Goal: Task Accomplishment & Management: Complete application form

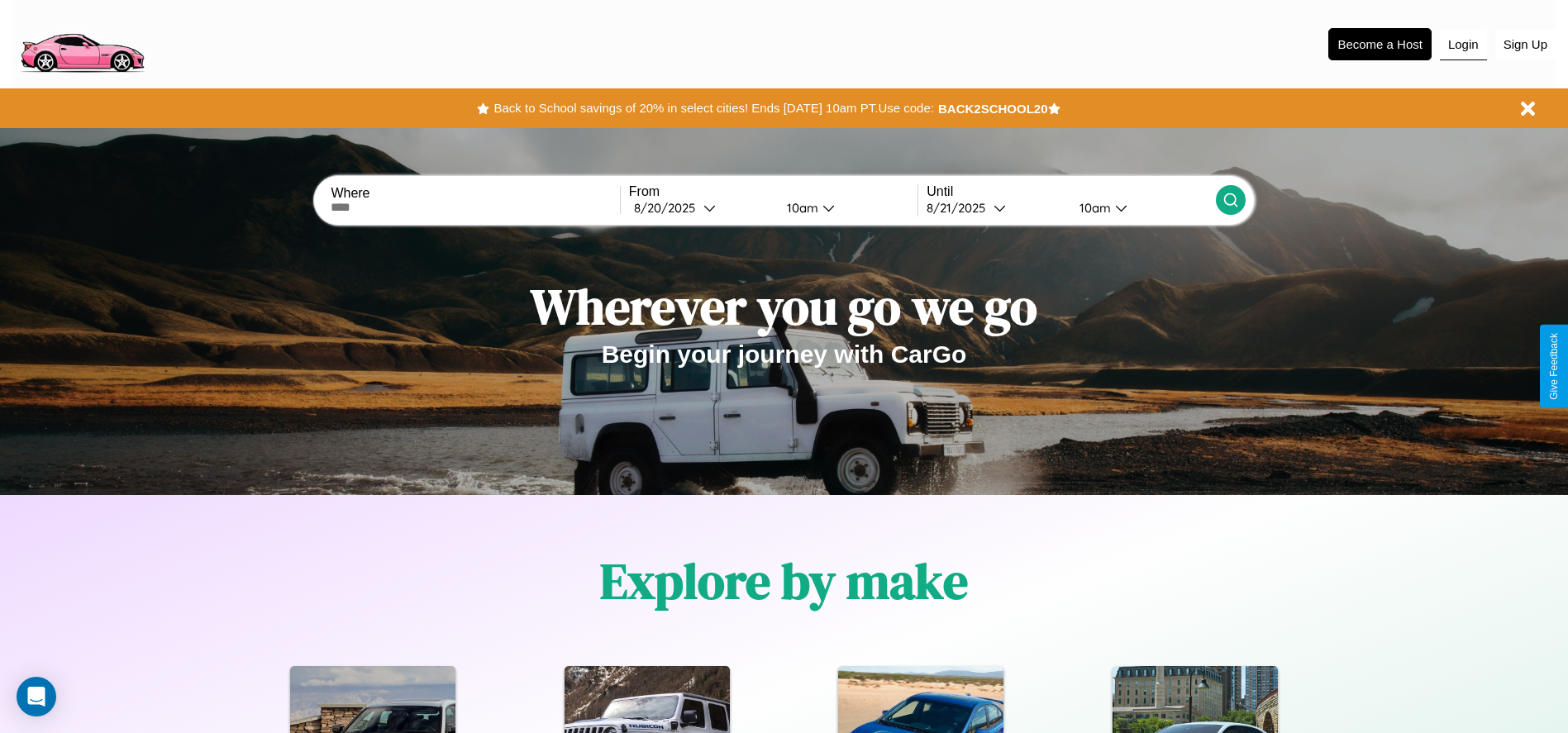
click at [1463, 44] on button "Login" at bounding box center [1463, 44] width 47 height 31
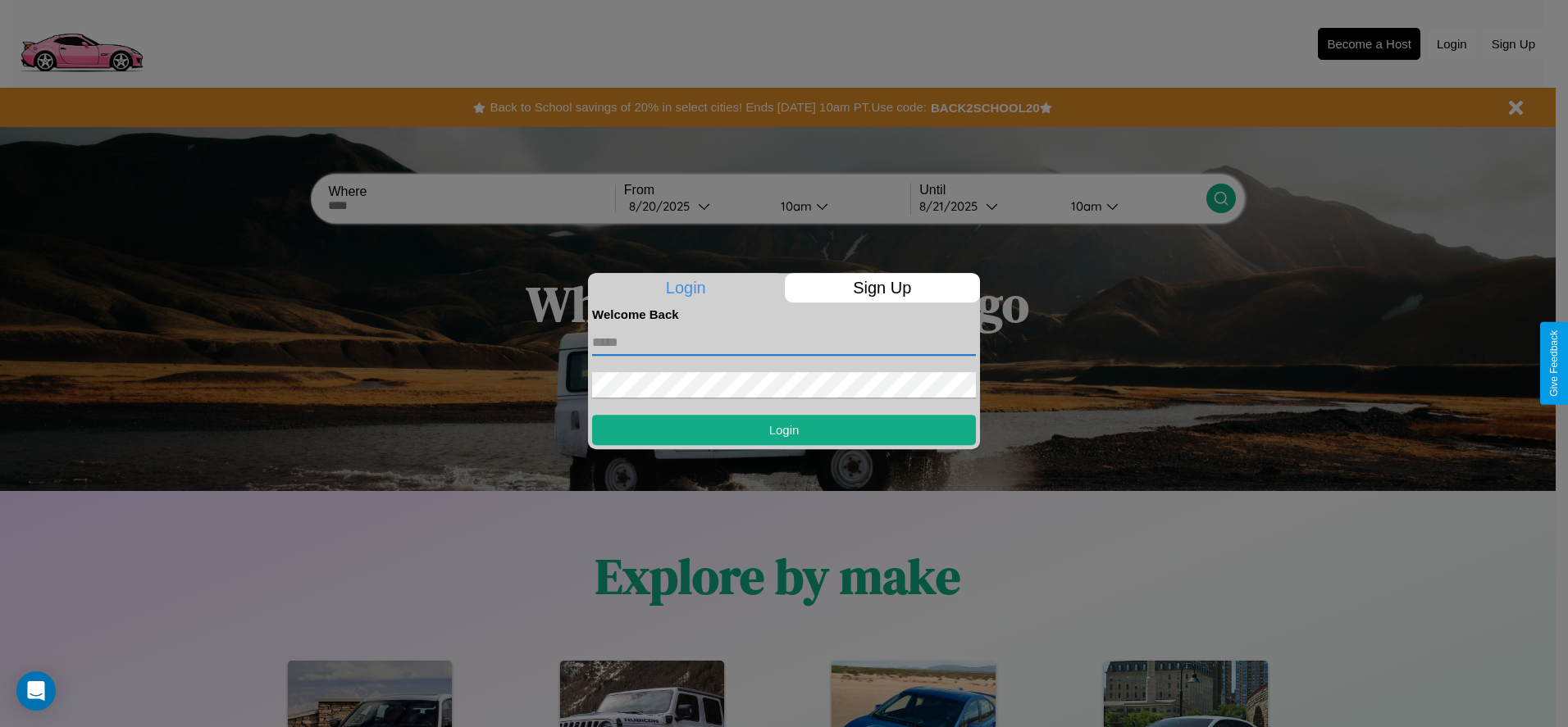
click at [784, 342] on input "text" at bounding box center [784, 342] width 384 height 26
type input "**********"
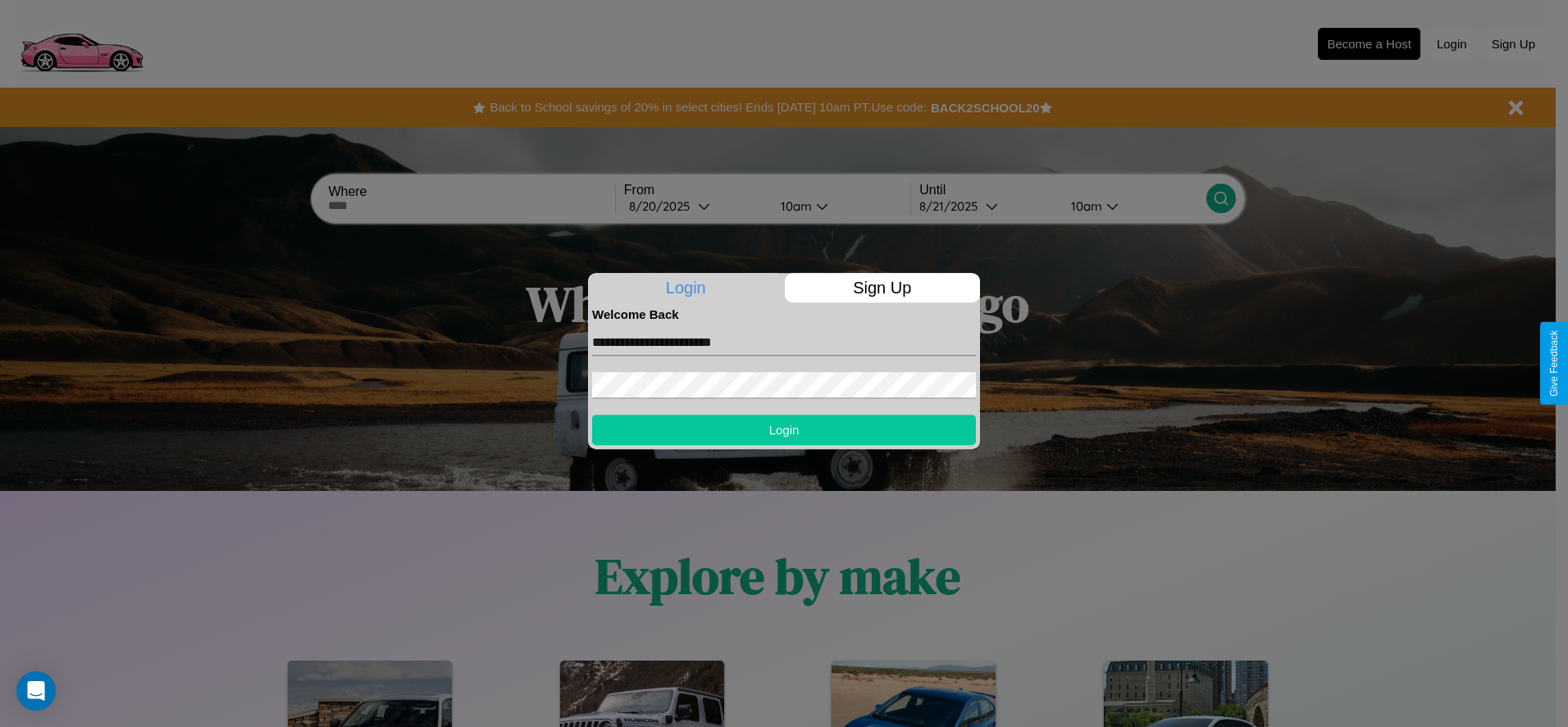
click at [784, 429] on button "Login" at bounding box center [784, 429] width 384 height 31
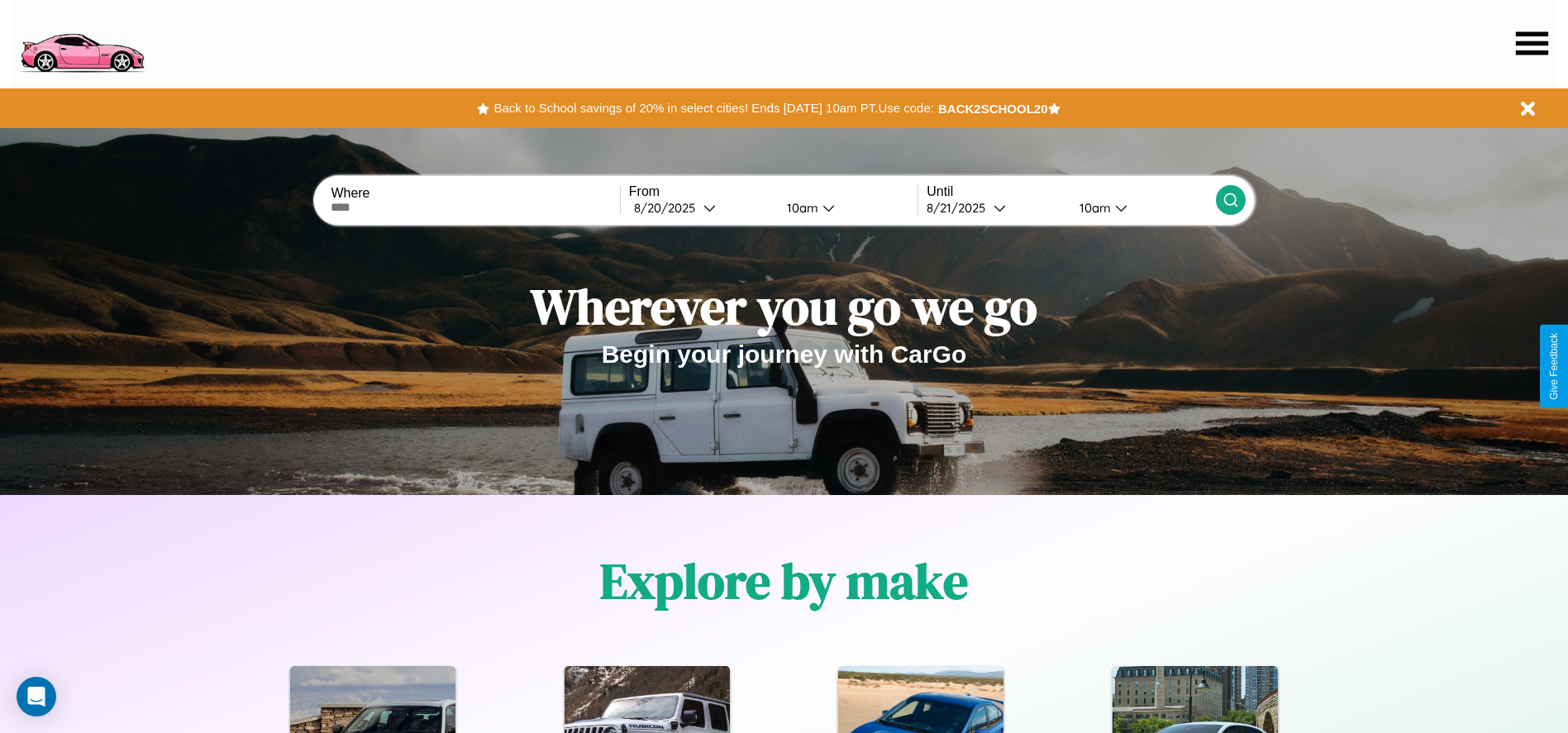
scroll to position [2371, 0]
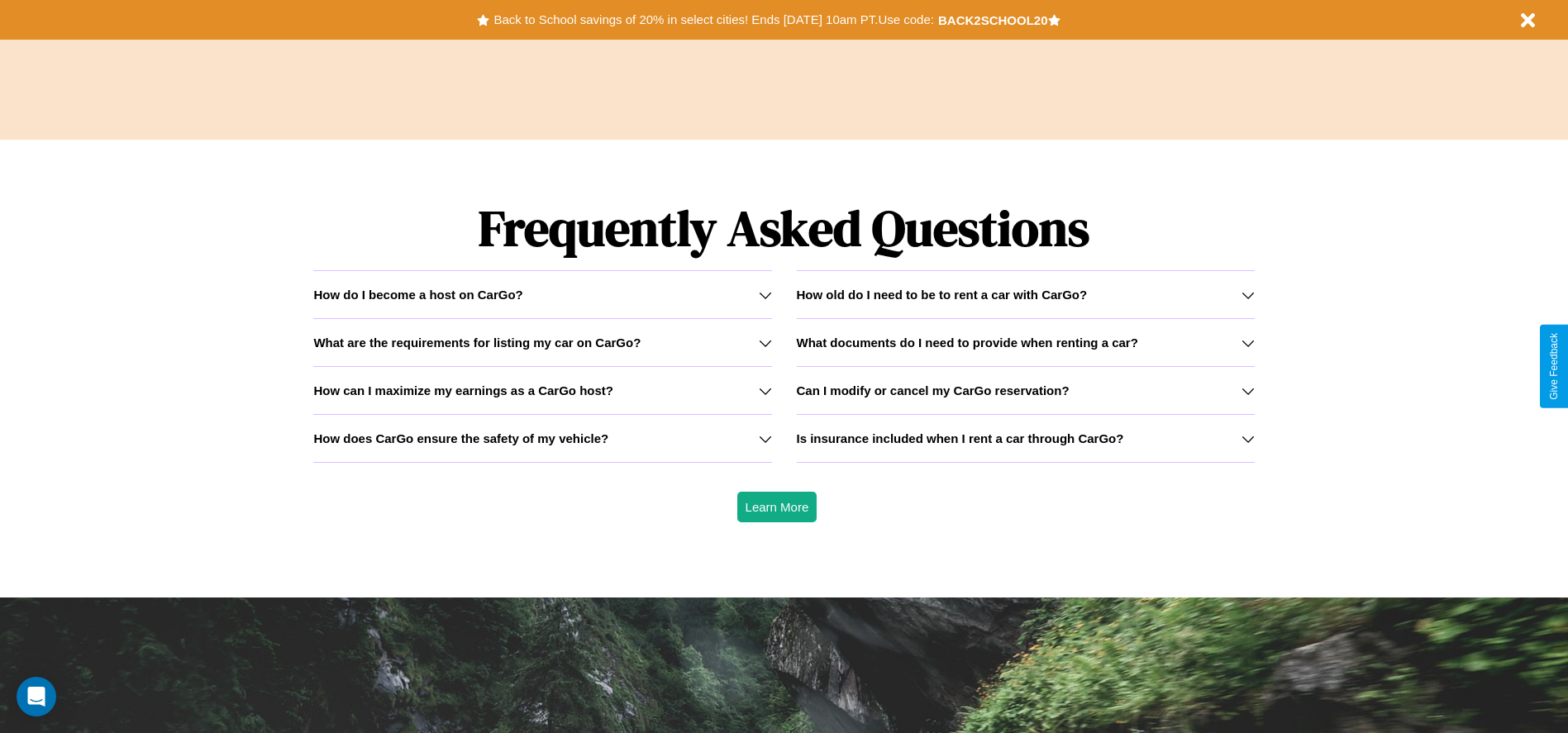
click at [1025, 294] on h3 "How old do I need to be to rent a car with CarGo?" at bounding box center [942, 295] width 291 height 14
click at [542, 390] on h3 "How can I maximize my earnings as a CarGo host?" at bounding box center [463, 391] width 300 height 14
click at [1025, 294] on h3 "How old do I need to be to rent a car with CarGo?" at bounding box center [942, 295] width 291 height 14
click at [765, 390] on icon at bounding box center [765, 390] width 13 height 13
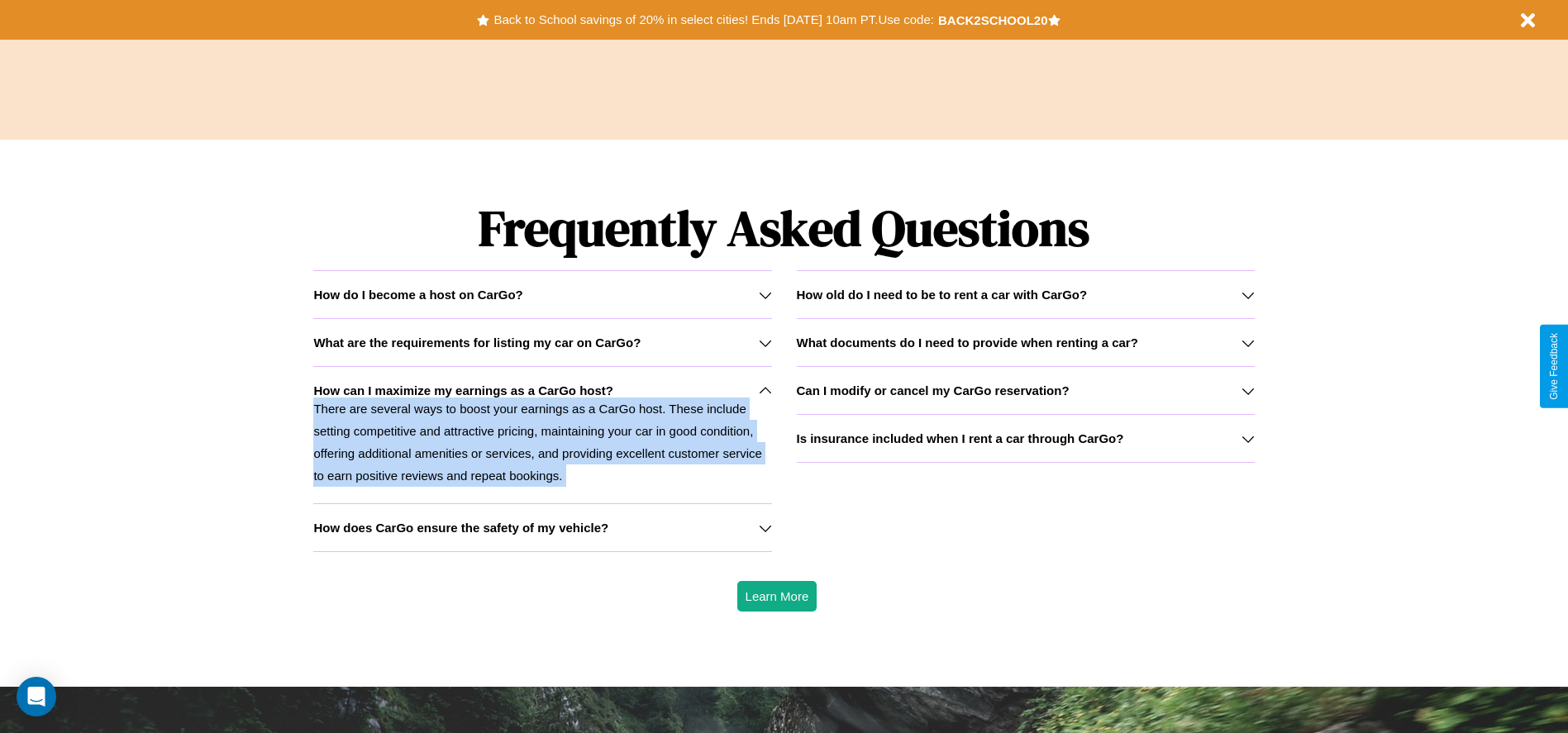
click at [542, 435] on p "There are several ways to boost your earnings as a CarGo host. These include se…" at bounding box center [542, 442] width 458 height 89
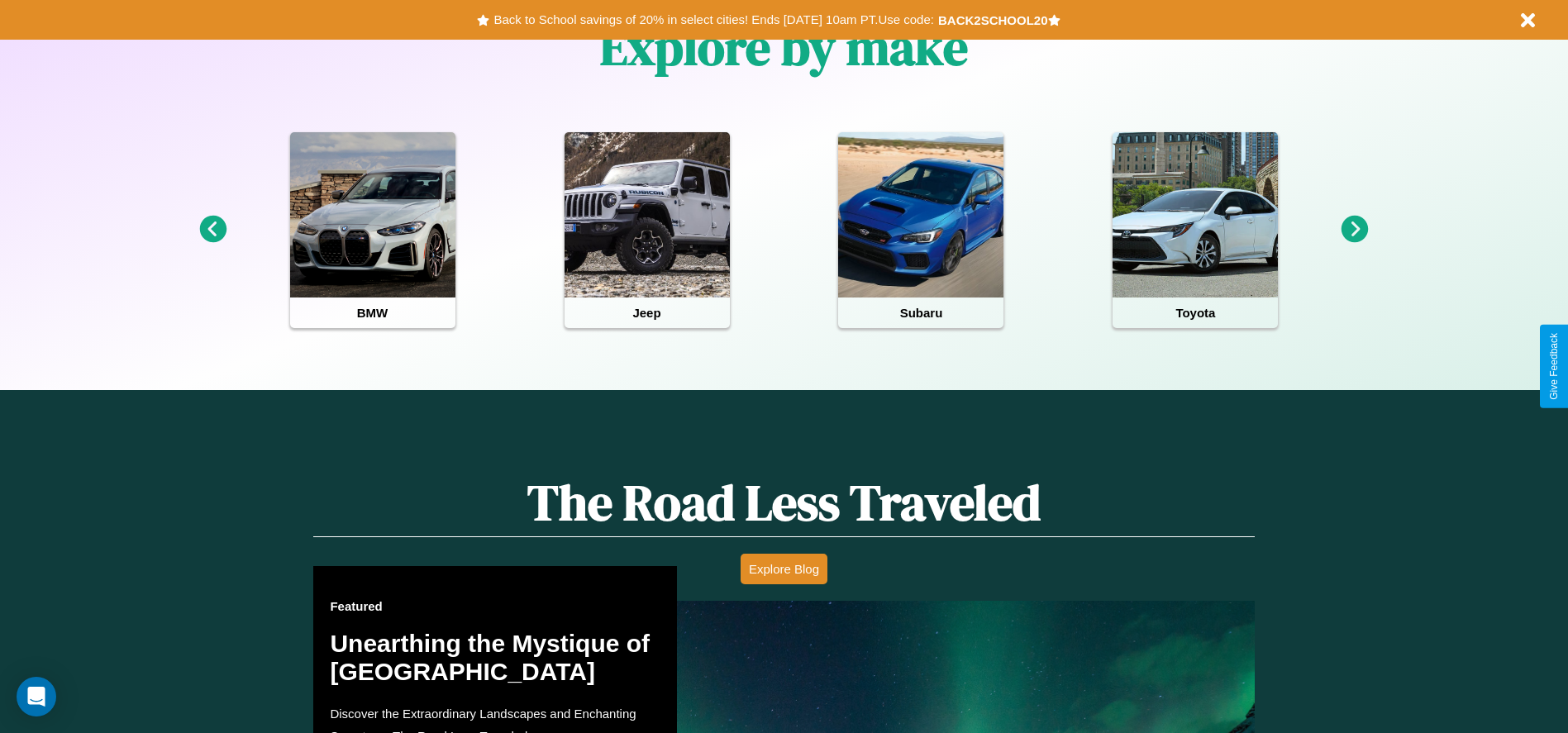
scroll to position [343, 0]
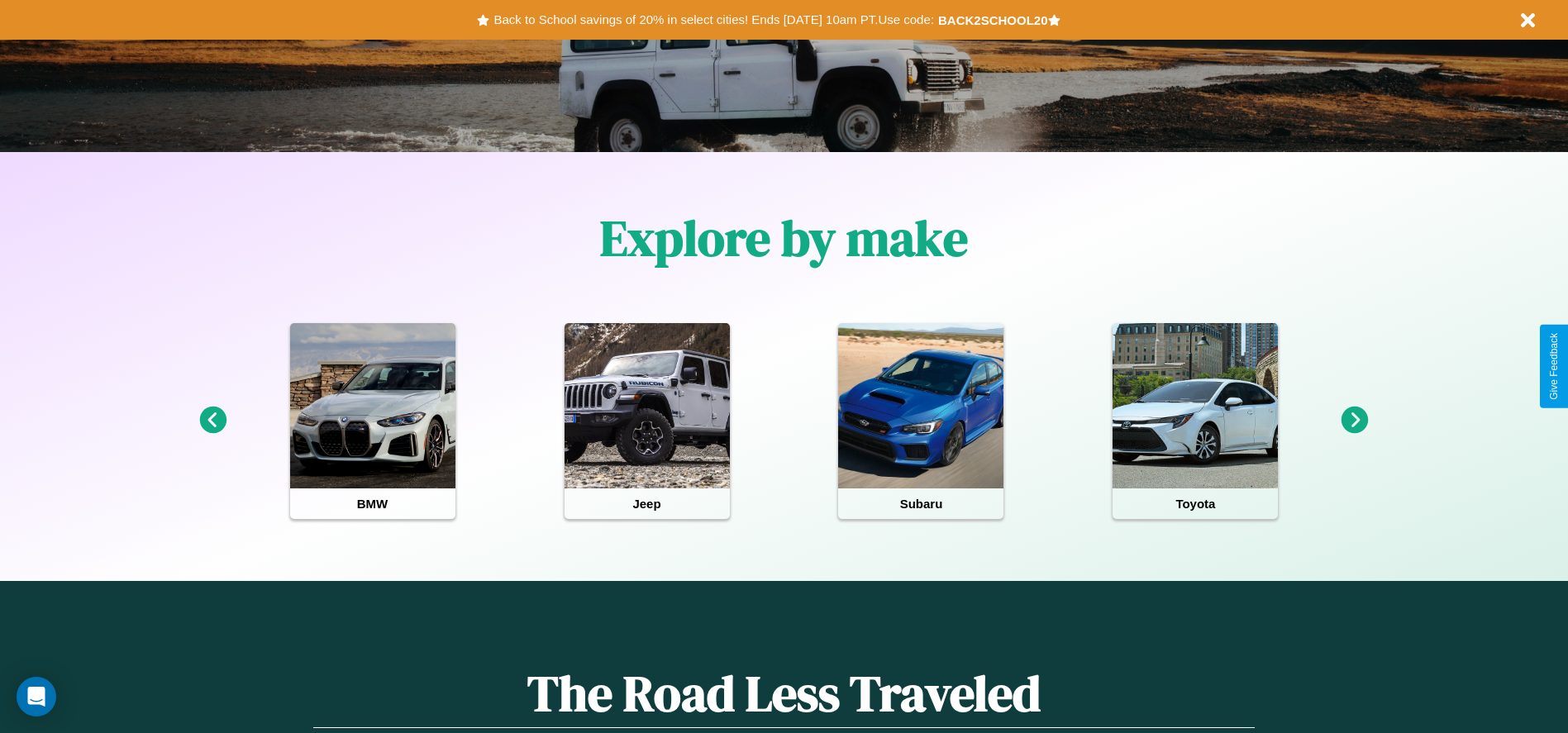
click at [1355, 421] on icon at bounding box center [1355, 420] width 27 height 27
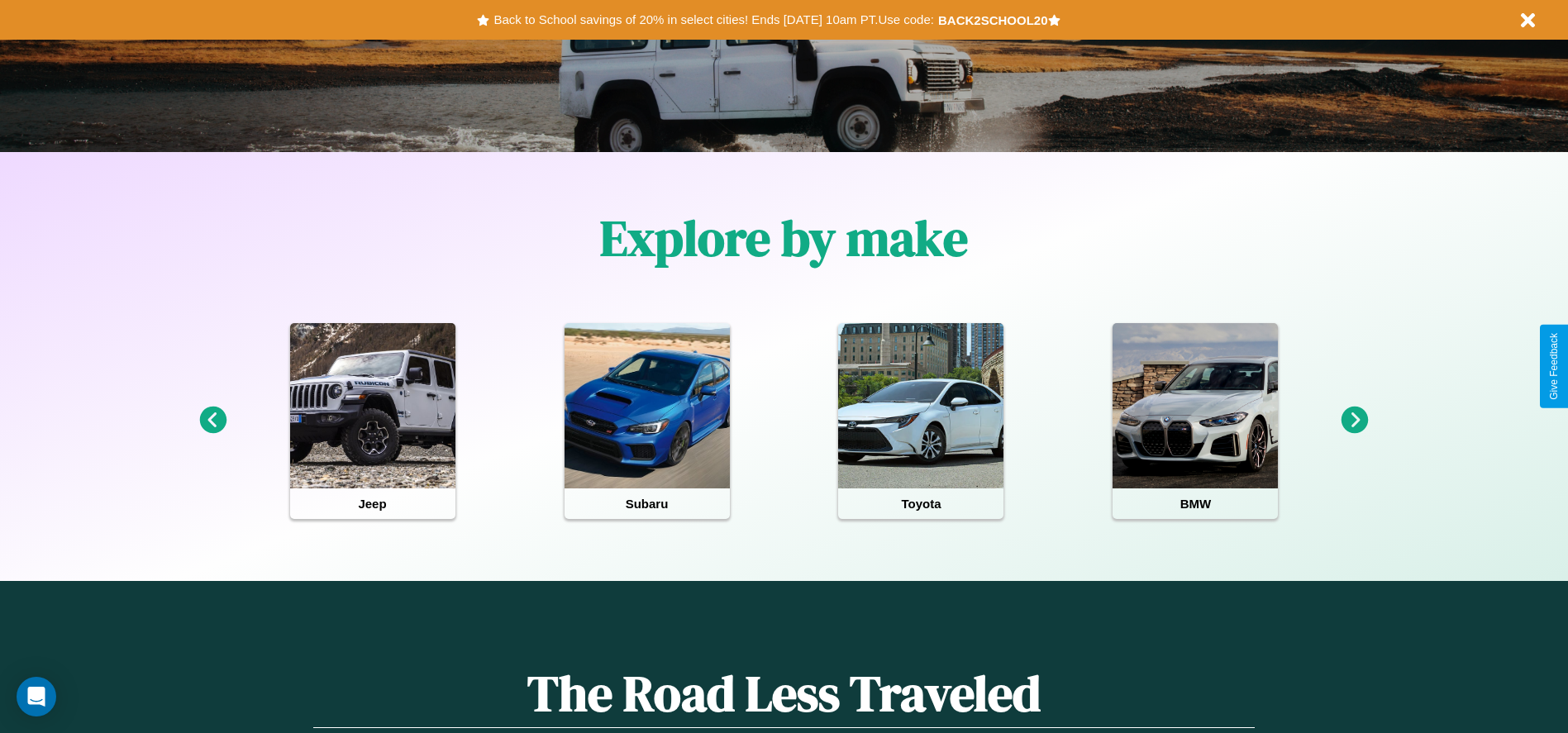
click at [212, 421] on icon at bounding box center [212, 420] width 27 height 27
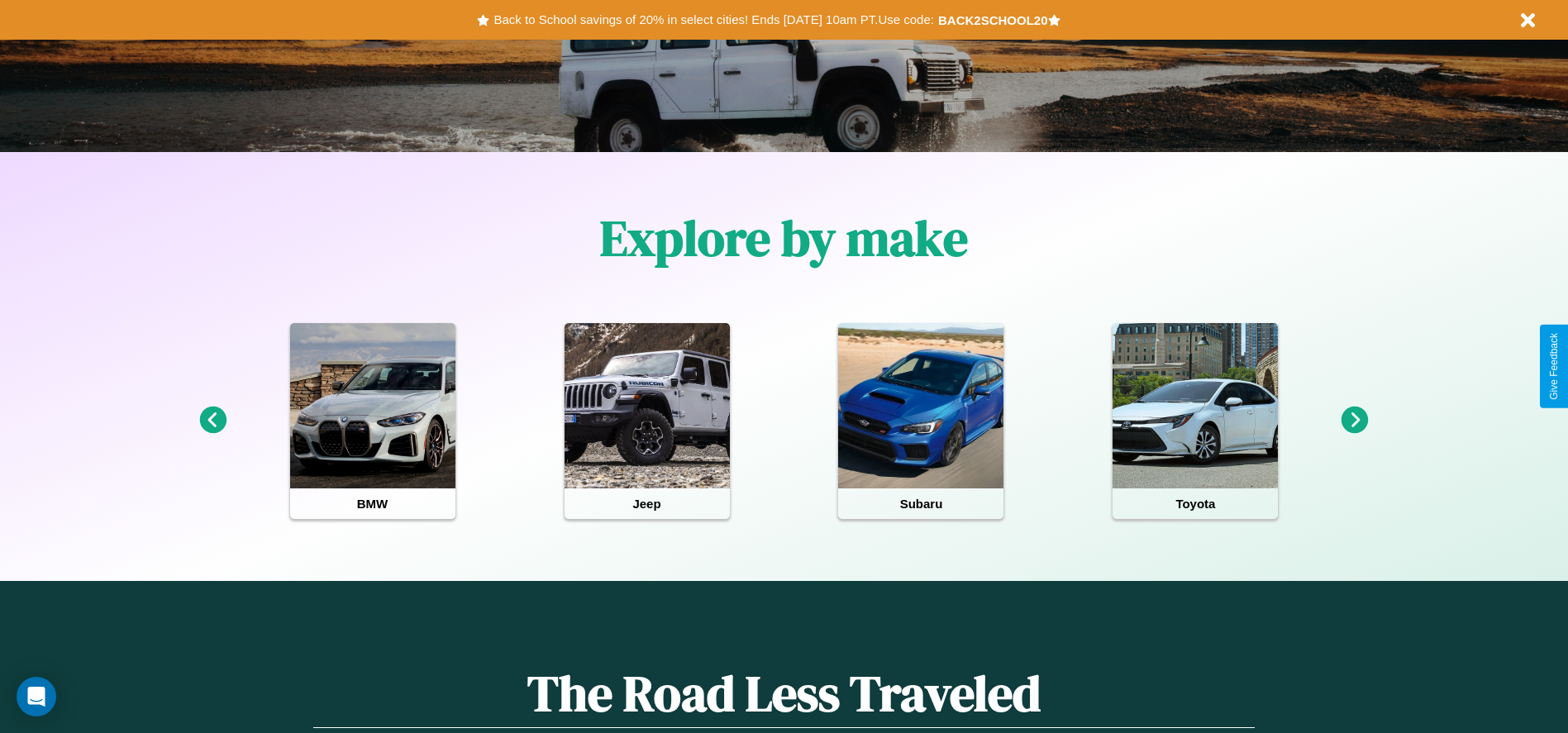
click at [1355, 421] on icon at bounding box center [1355, 420] width 27 height 27
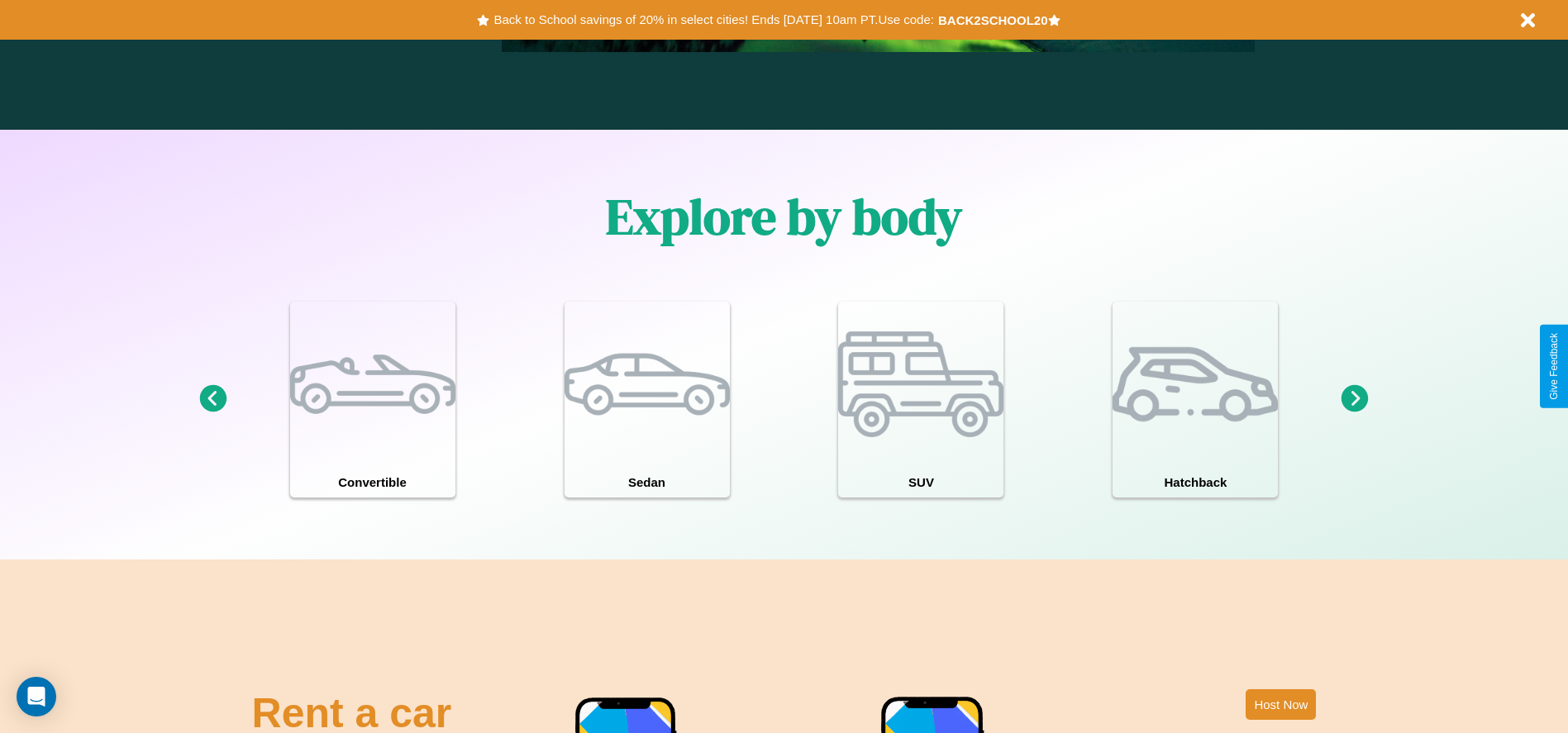
scroll to position [1802, 0]
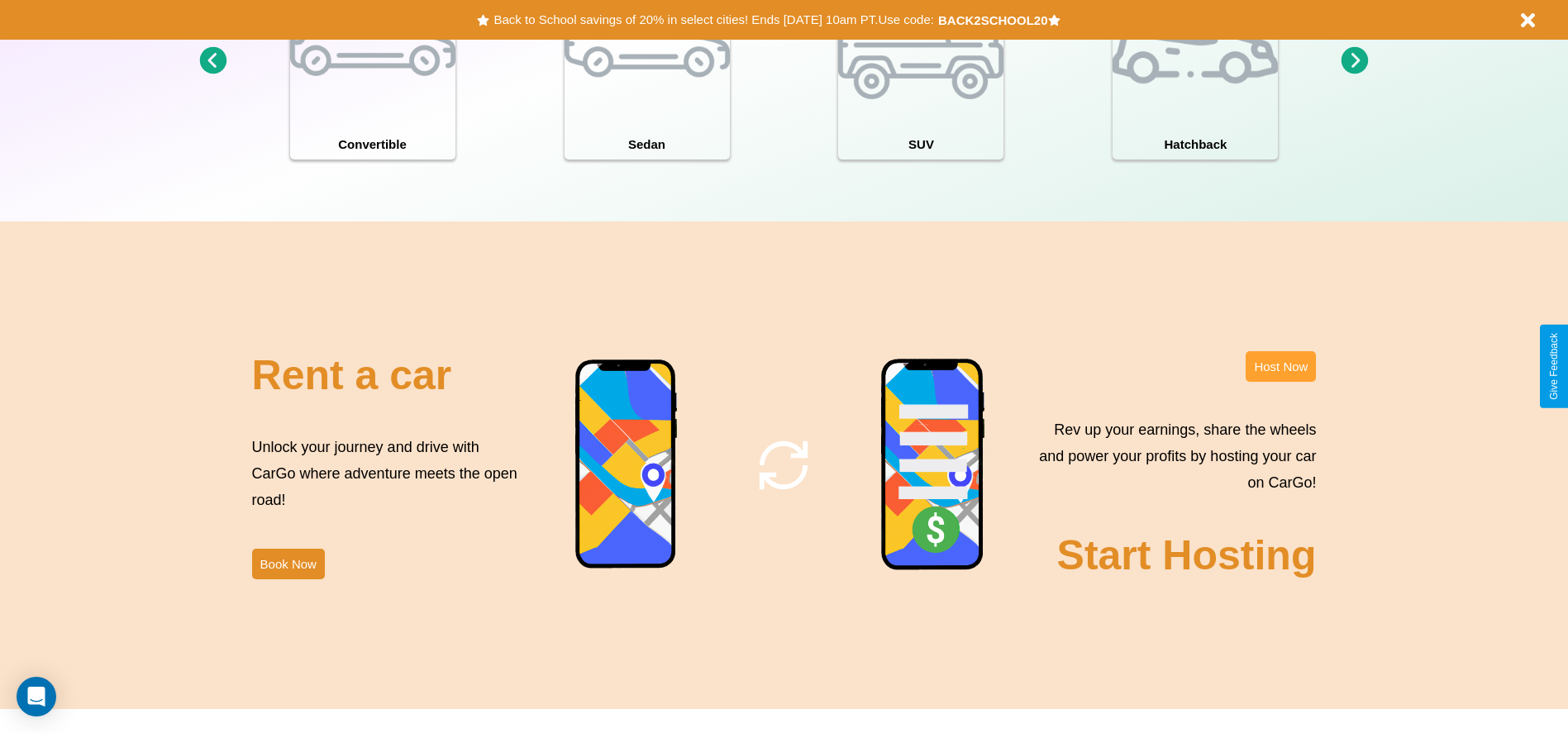
click at [1280, 366] on button "Host Now" at bounding box center [1281, 366] width 70 height 31
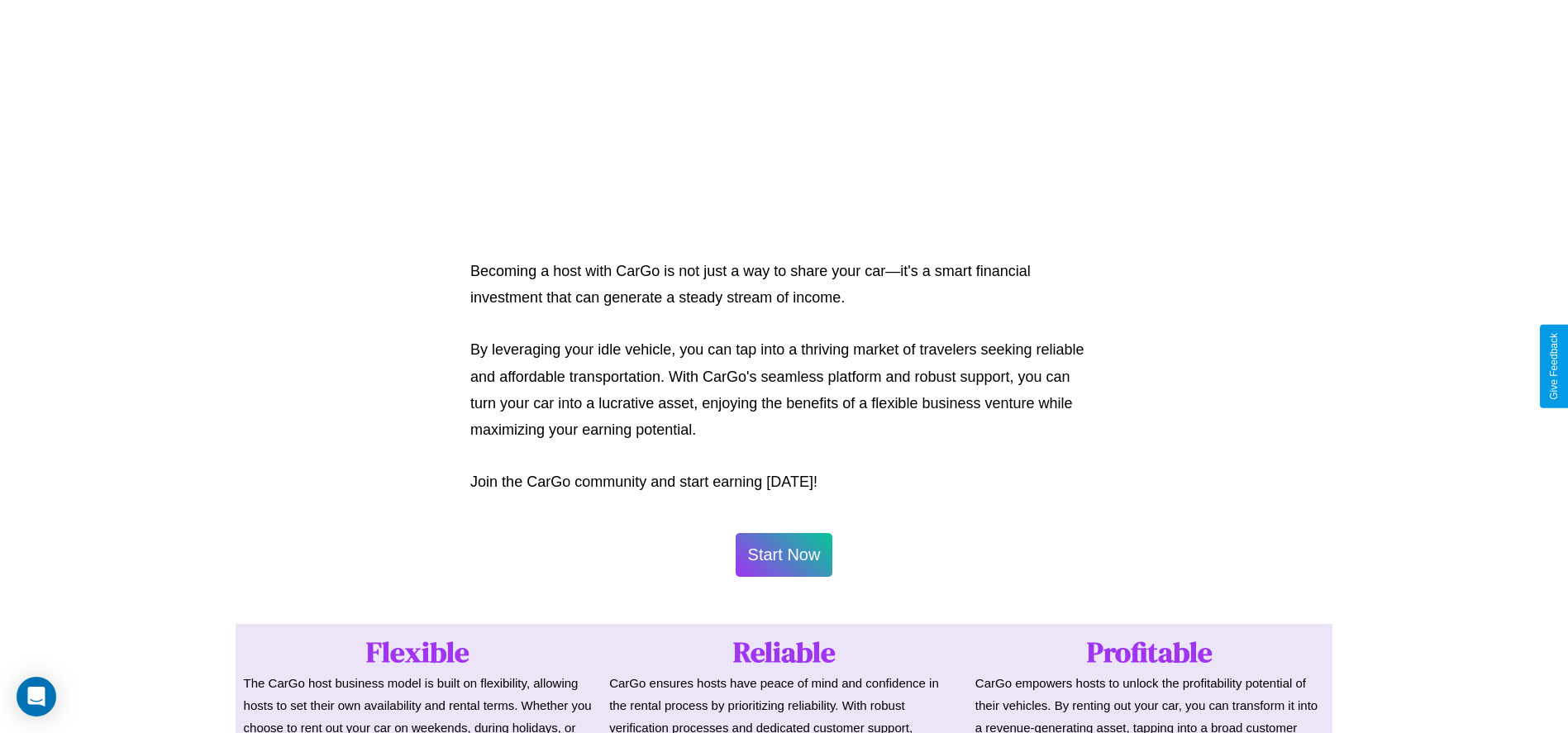
scroll to position [1775, 0]
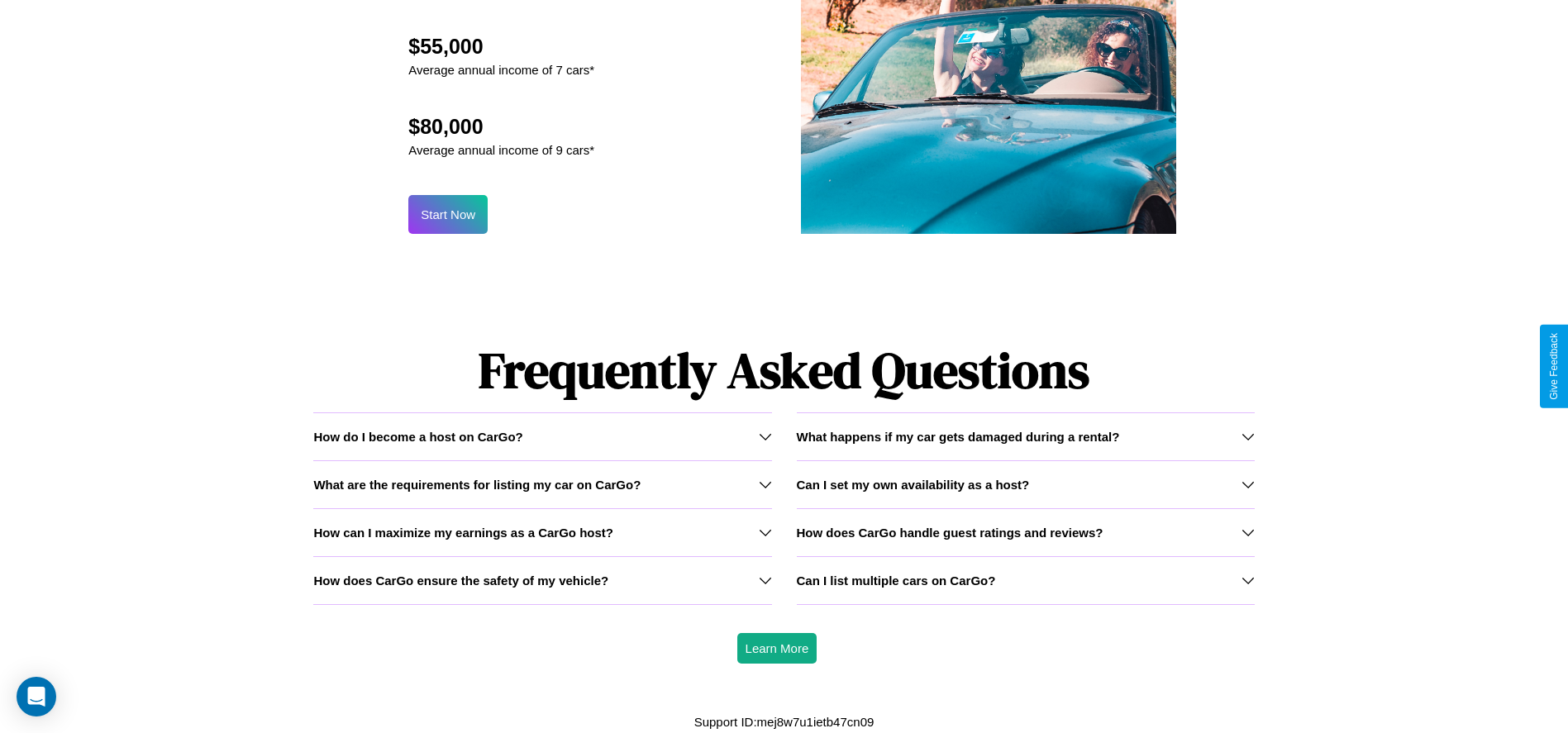
click at [765, 580] on icon at bounding box center [765, 580] width 13 height 13
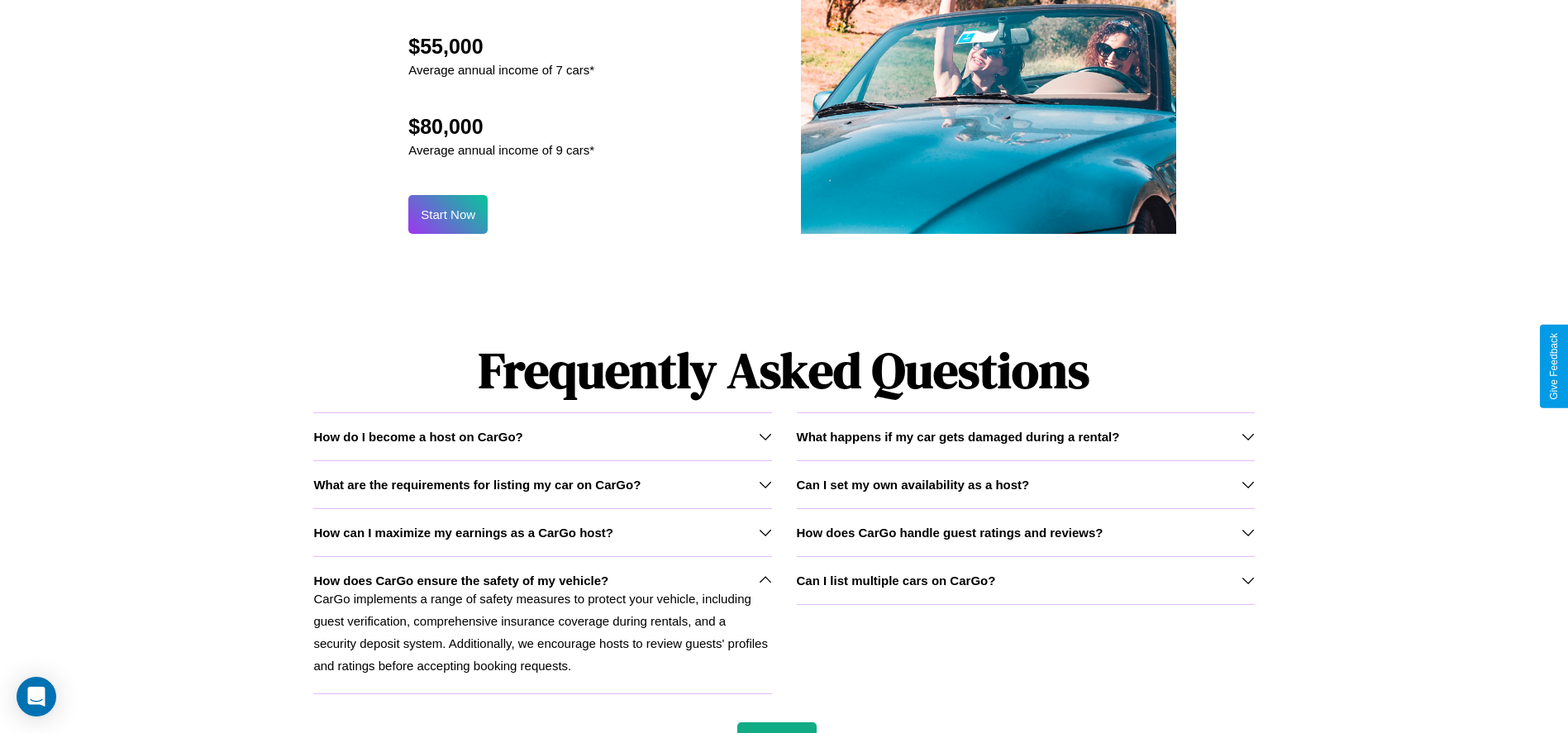
click at [1025, 436] on h3 "What happens if my car gets damaged during a rental?" at bounding box center [958, 437] width 323 height 14
click at [1247, 532] on icon at bounding box center [1248, 532] width 13 height 13
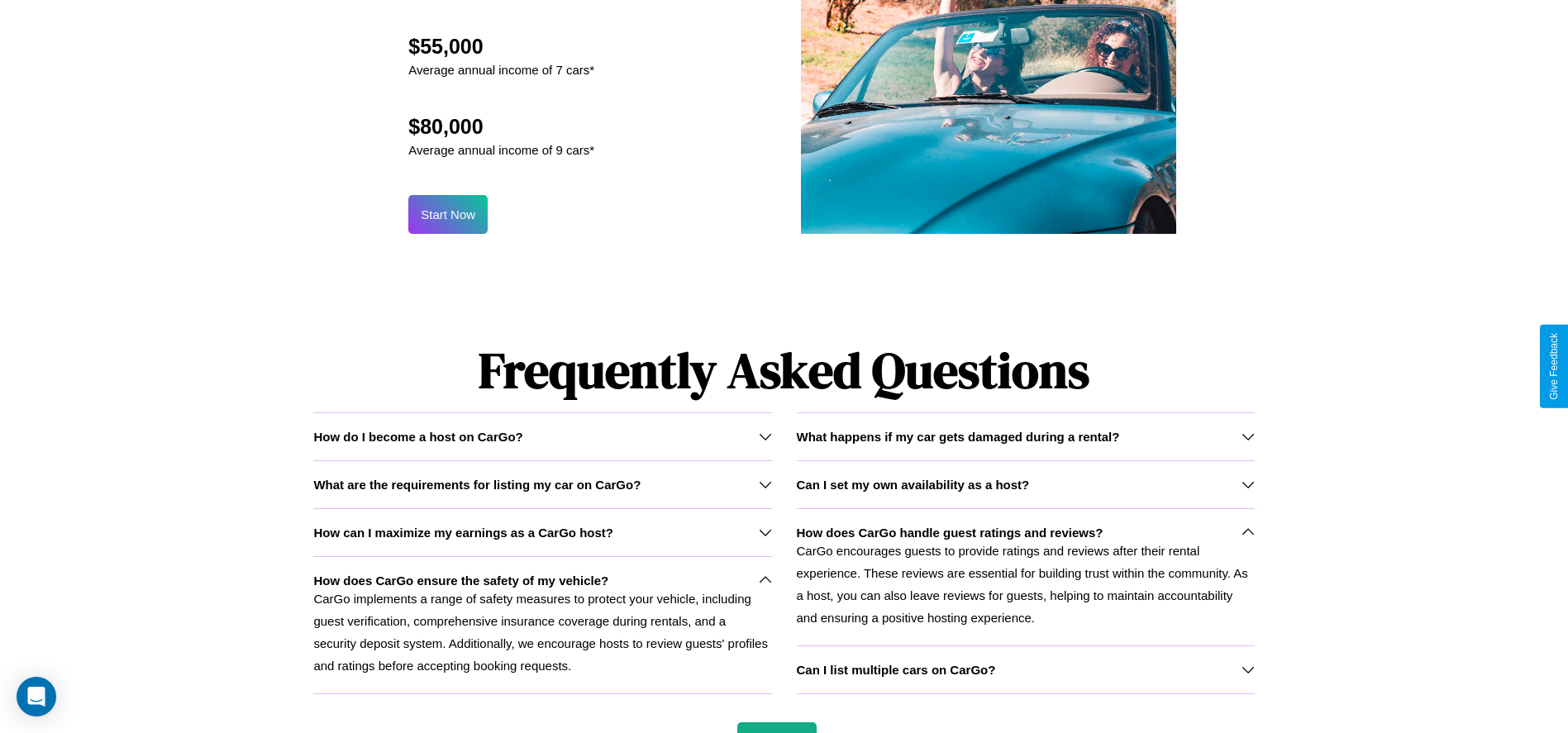
click at [1025, 670] on div "Can I list multiple cars on CarGo?" at bounding box center [1026, 670] width 458 height 14
click at [765, 532] on icon at bounding box center [765, 532] width 13 height 13
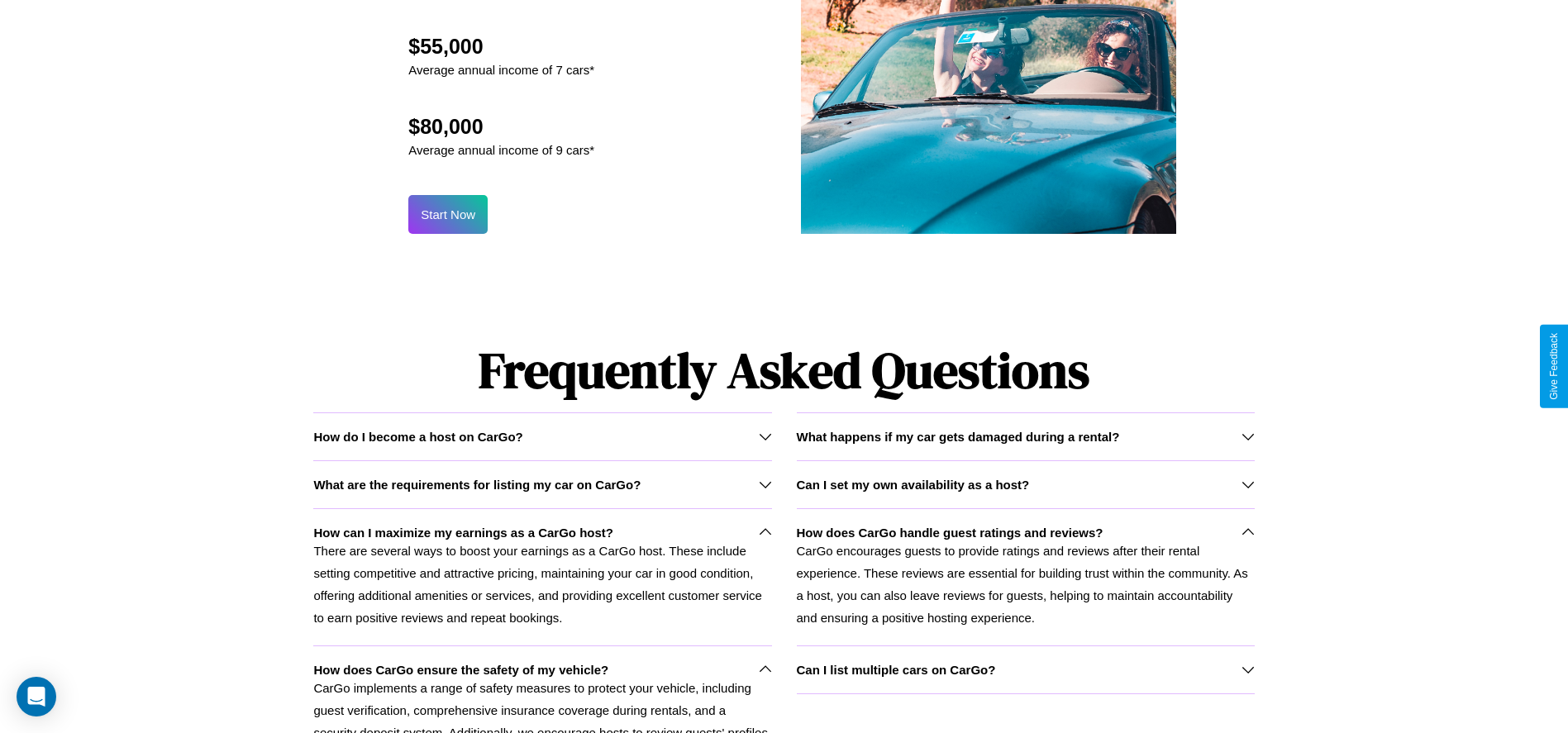
click at [1247, 484] on icon at bounding box center [1248, 484] width 13 height 13
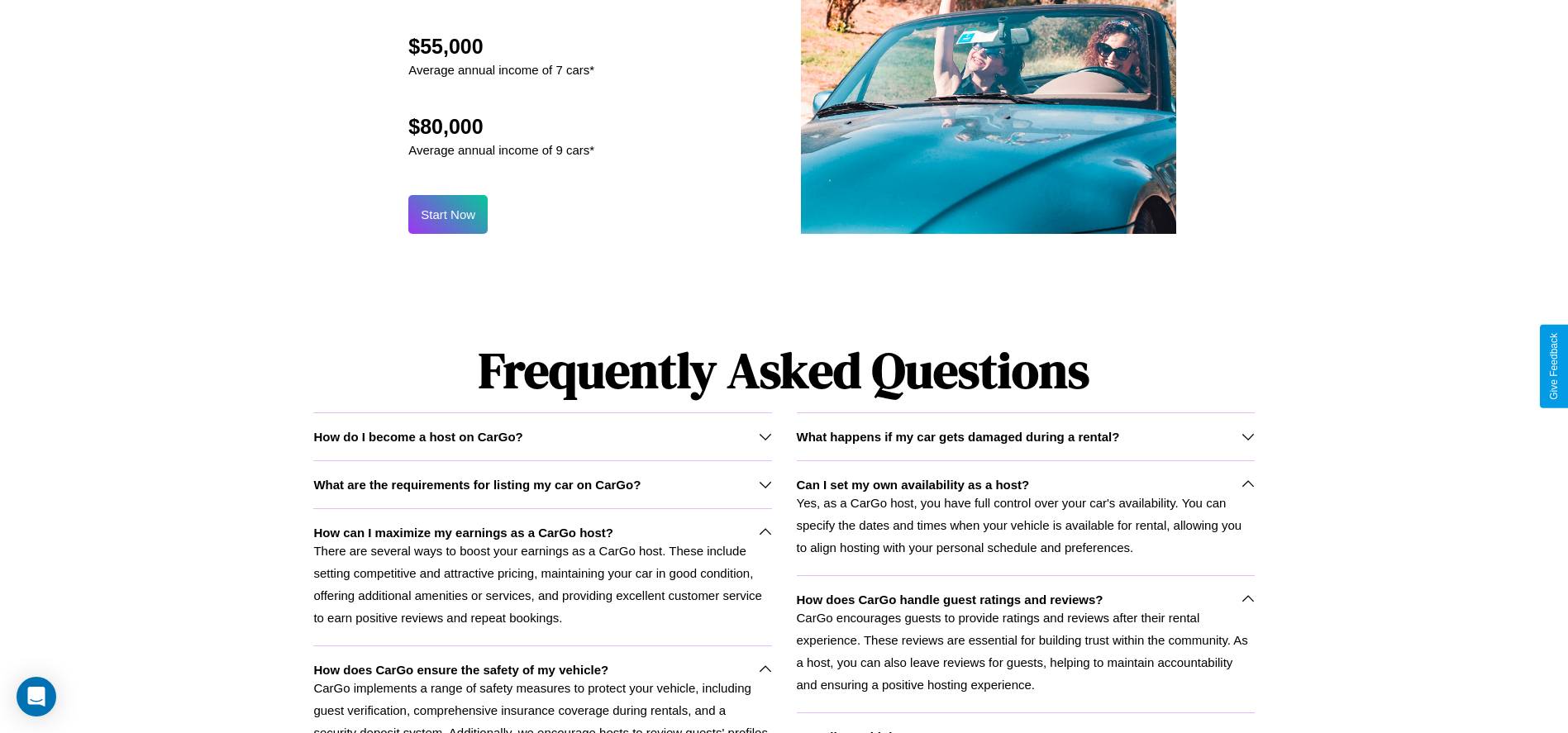
click at [765, 436] on icon at bounding box center [765, 436] width 13 height 13
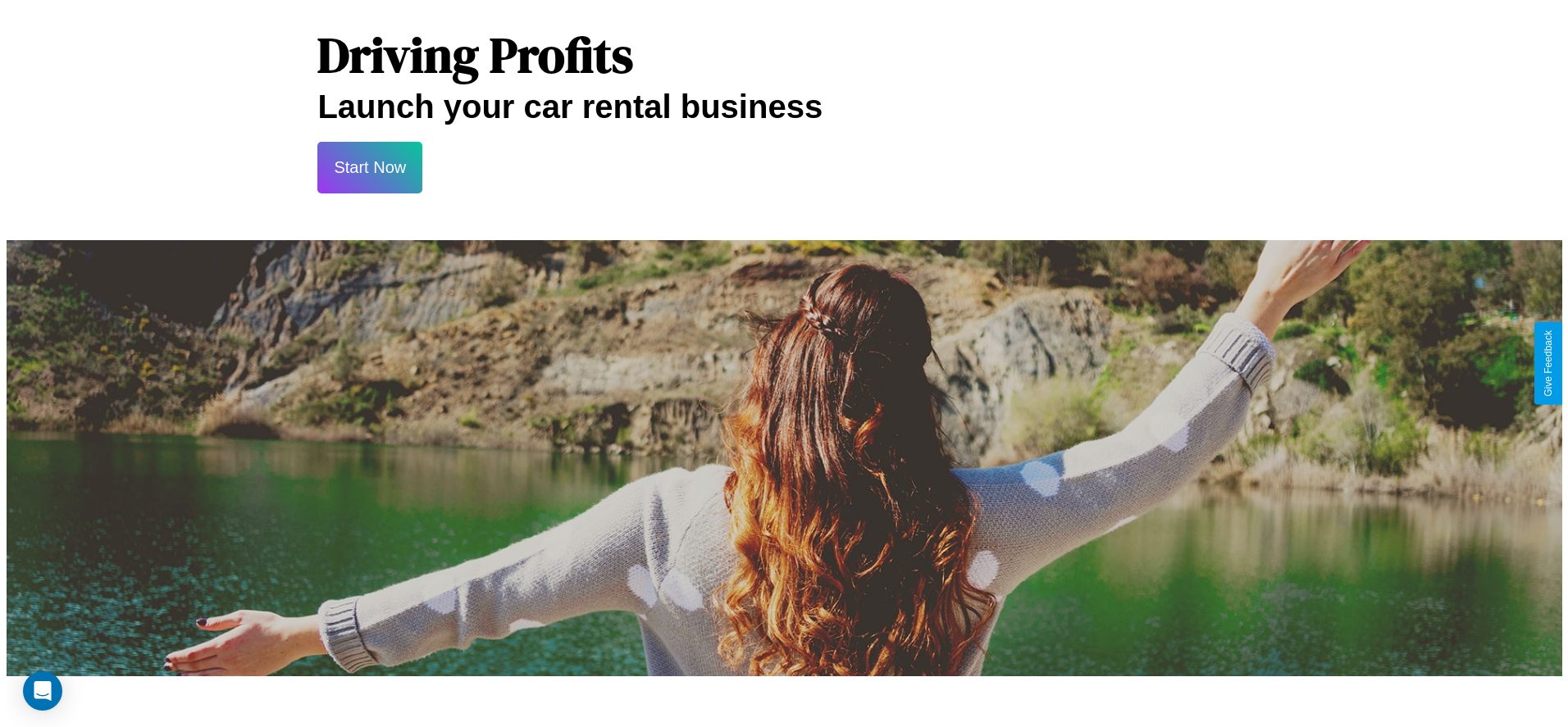
scroll to position [0, 0]
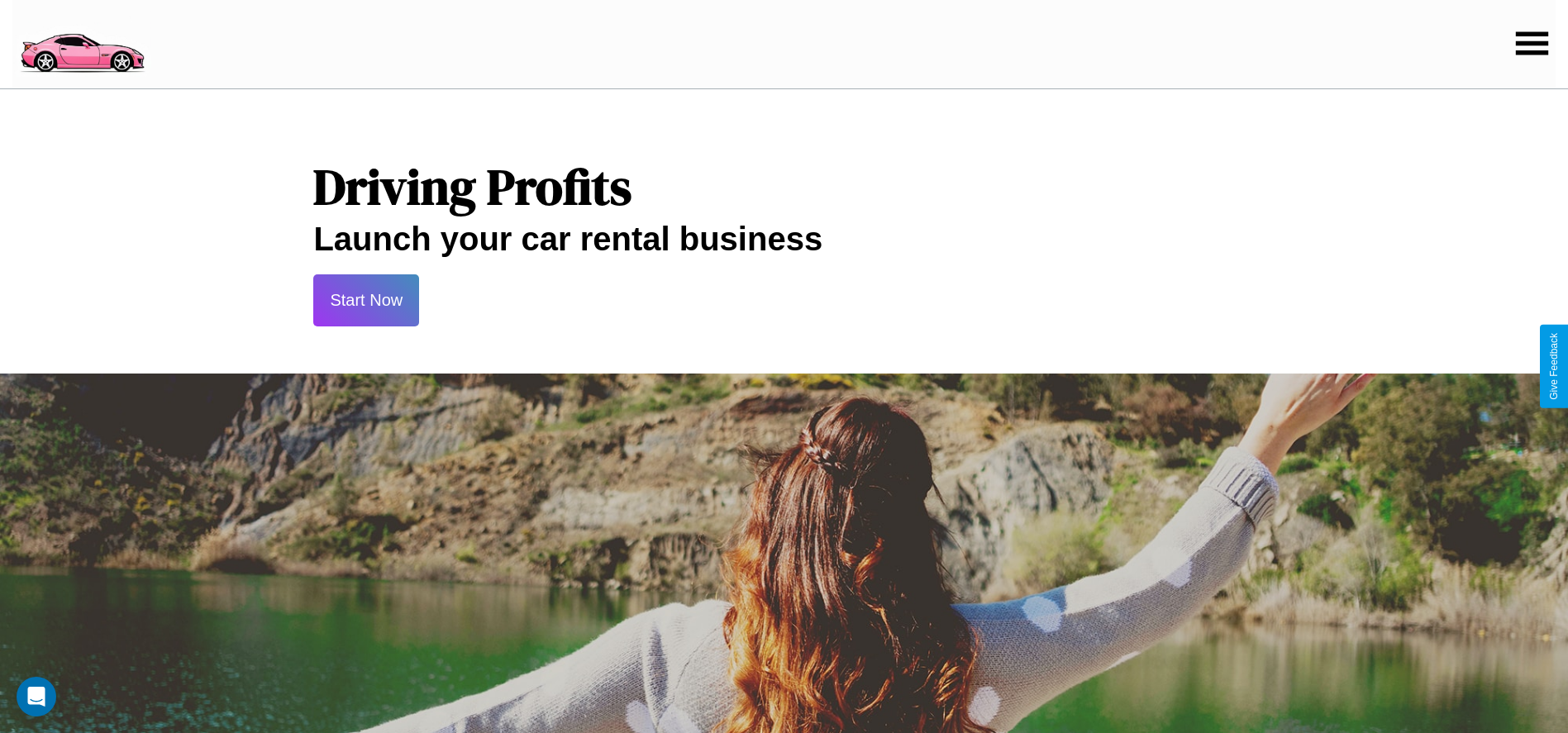
click at [366, 300] on button "Start Now" at bounding box center [366, 300] width 106 height 52
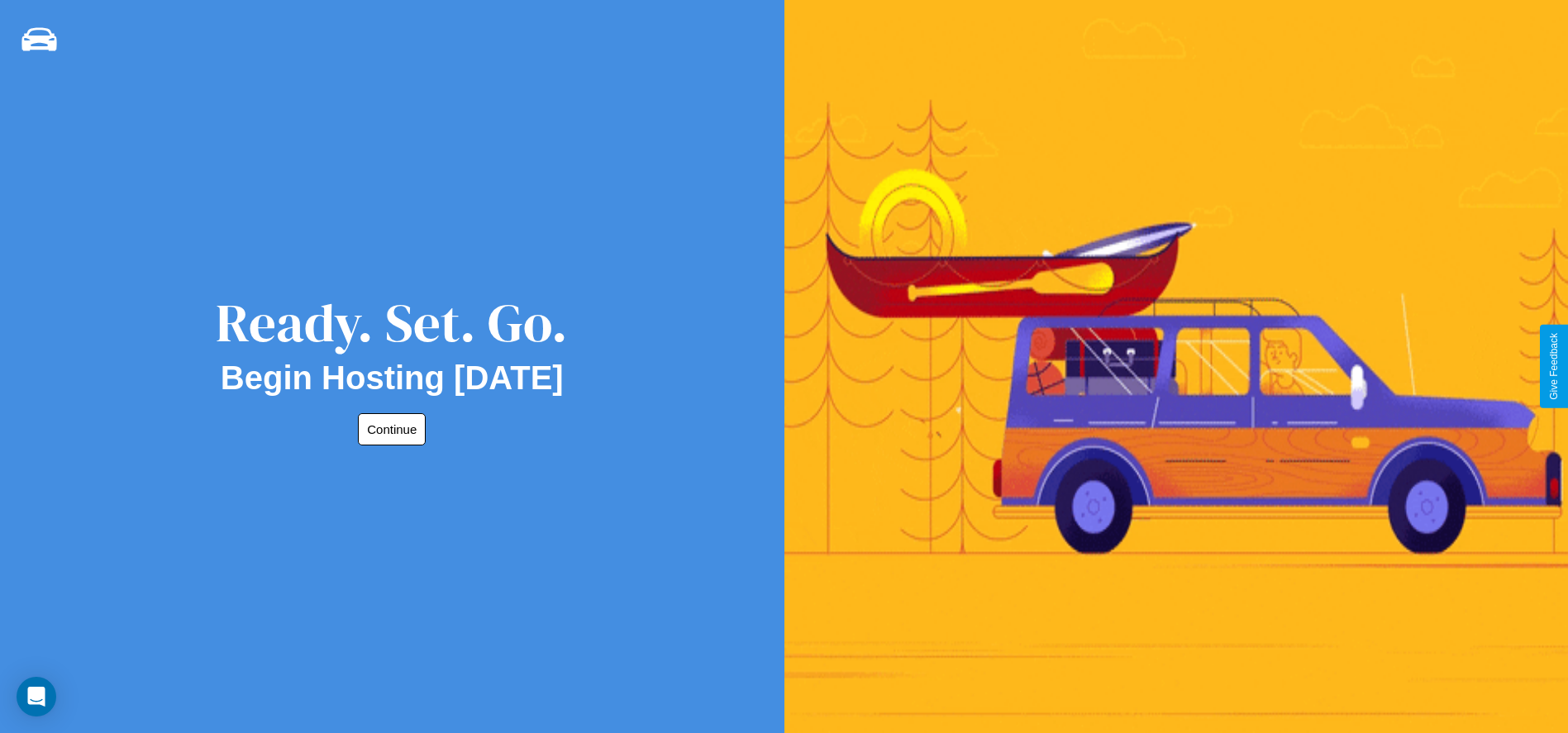
click at [388, 429] on button "Continue" at bounding box center [392, 429] width 68 height 32
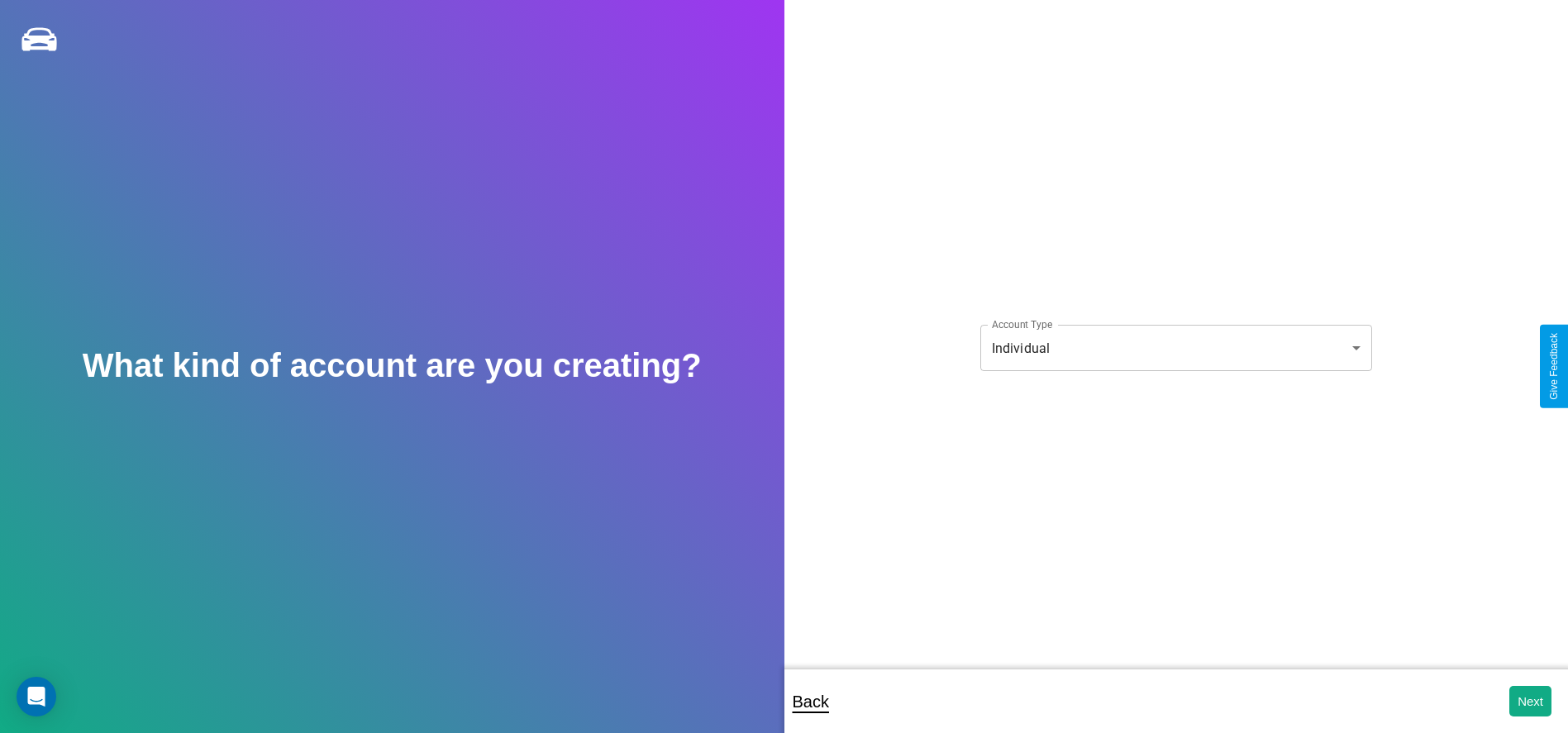
click at [1175, 348] on body "**********" at bounding box center [784, 377] width 1568 height 755
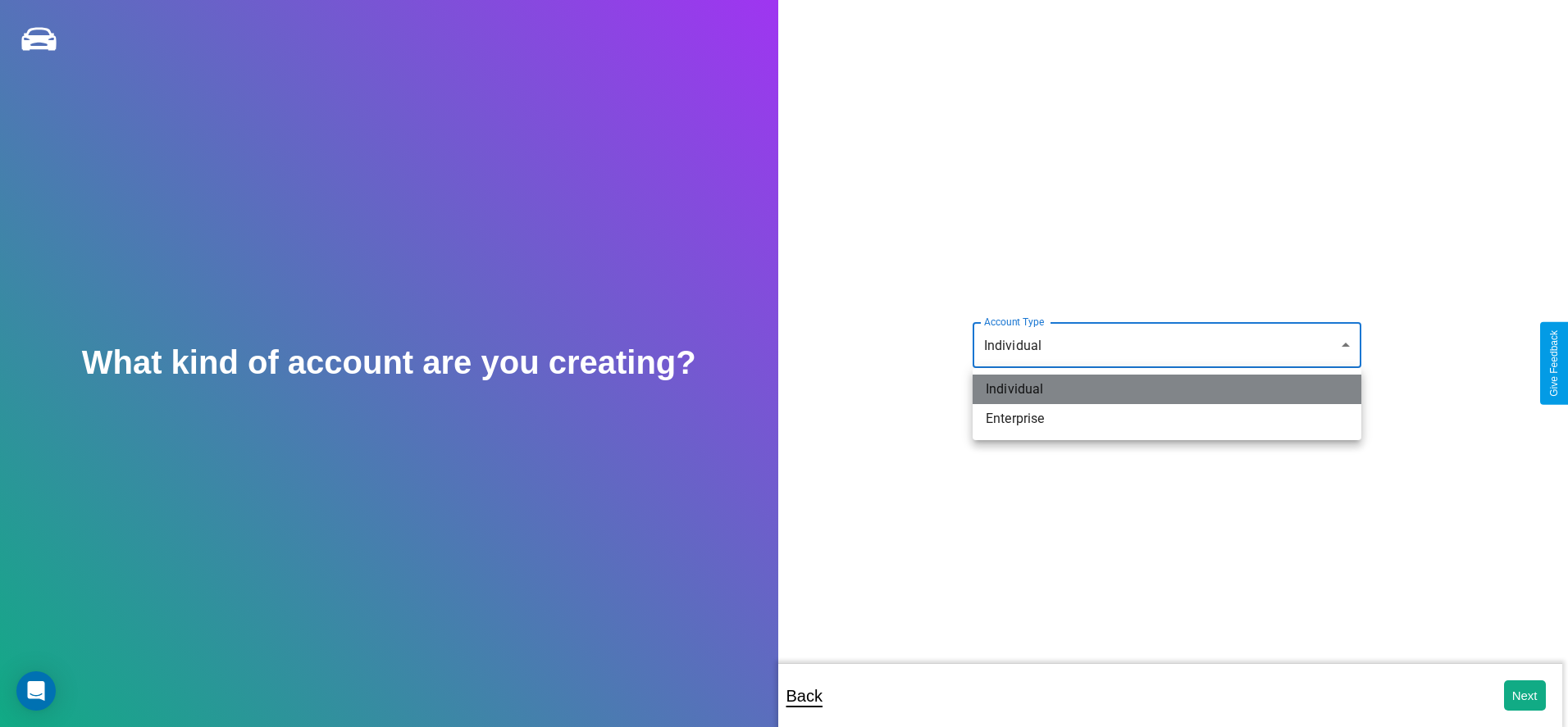
click at [1167, 390] on li "Individual" at bounding box center [1167, 390] width 389 height 30
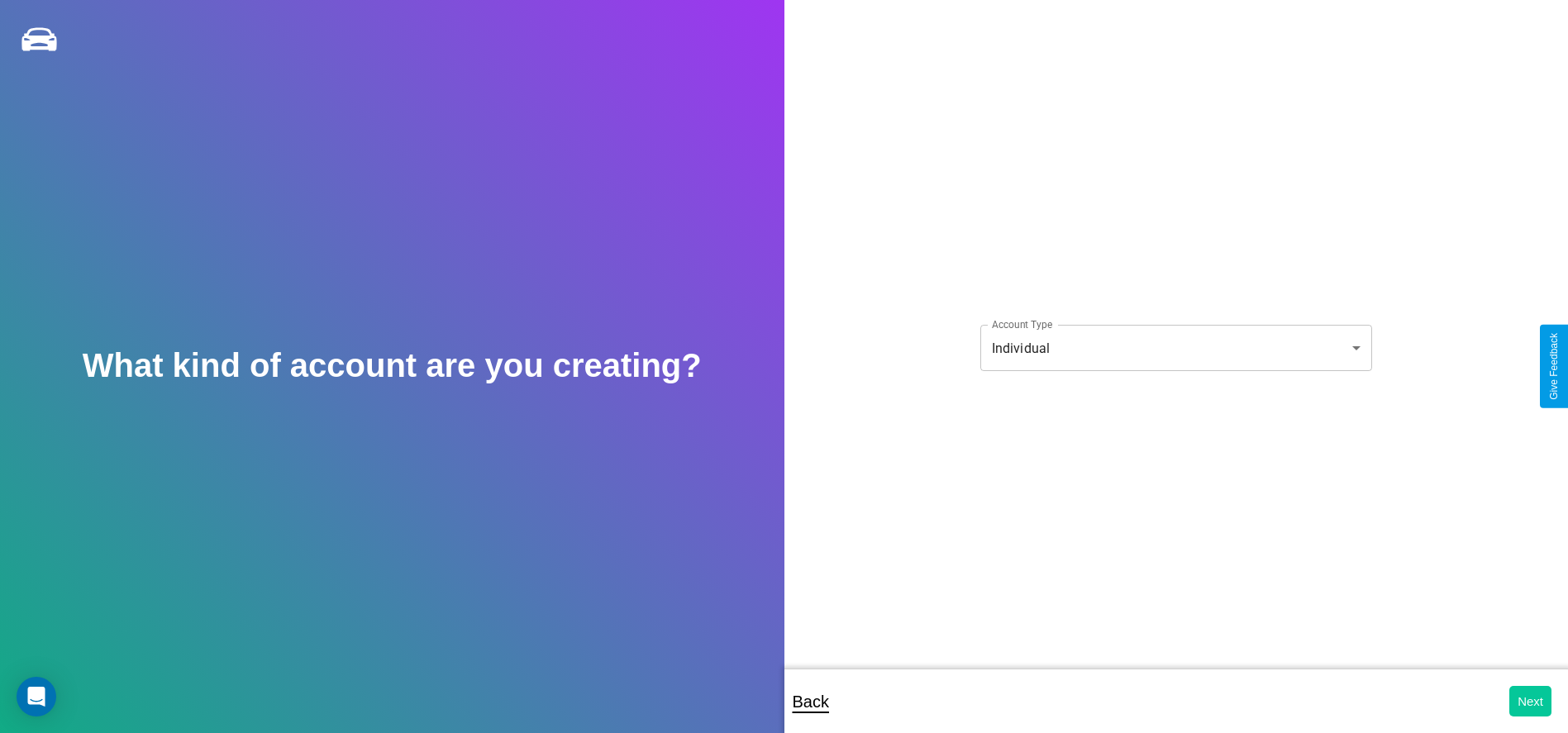
click at [1530, 701] on button "Next" at bounding box center [1530, 701] width 42 height 31
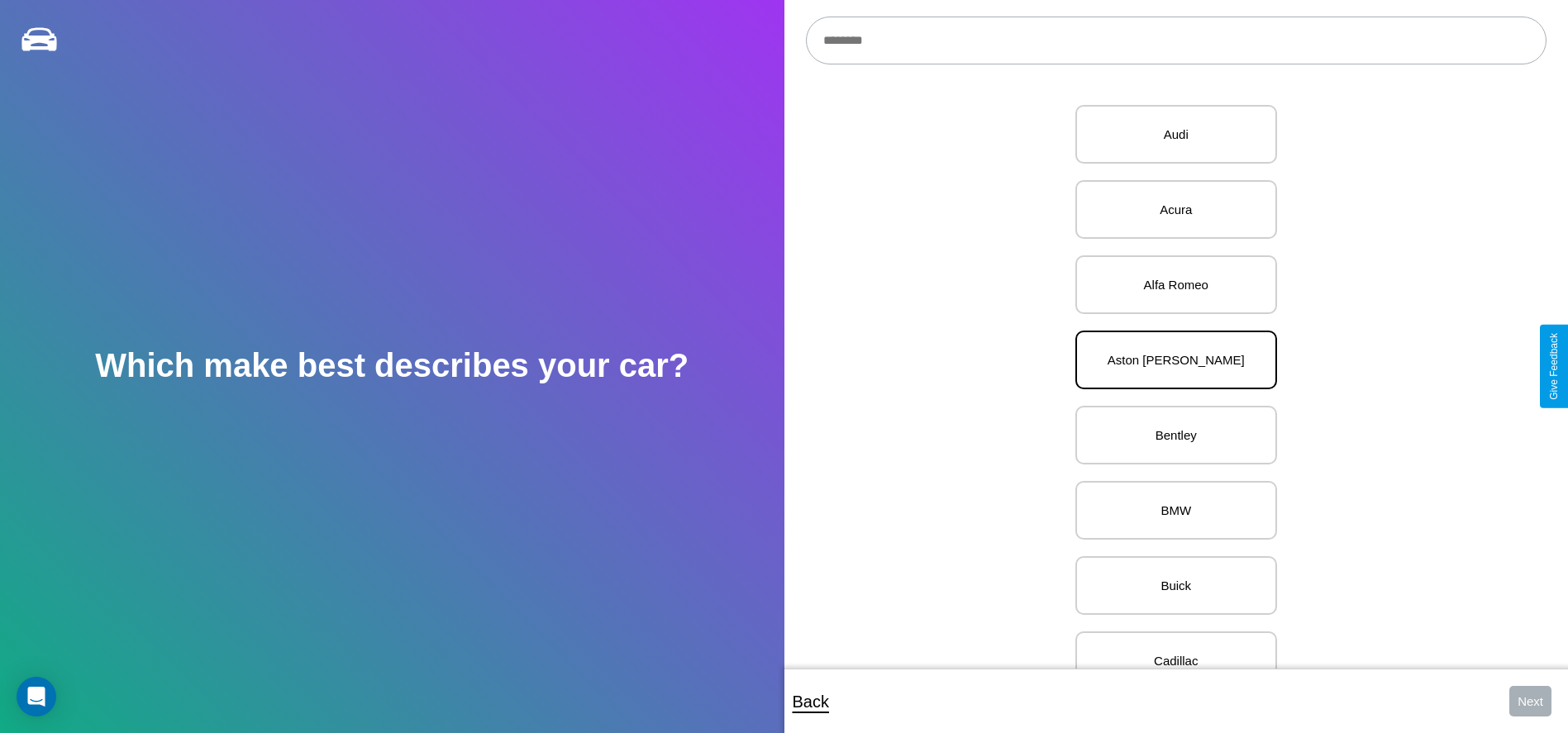
click at [1170, 360] on p "Aston [PERSON_NAME]" at bounding box center [1176, 360] width 165 height 22
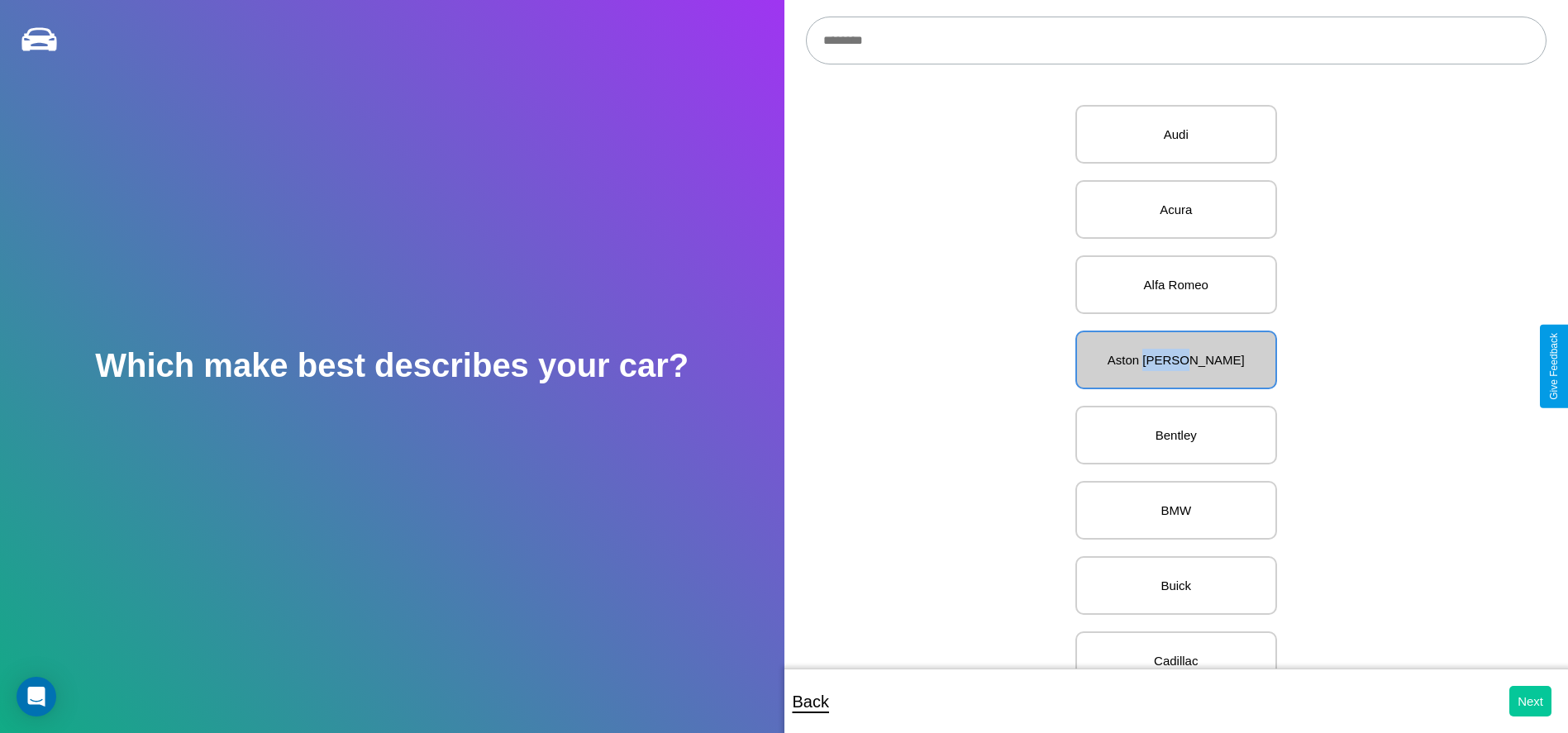
click at [1530, 701] on button "Next" at bounding box center [1530, 701] width 42 height 31
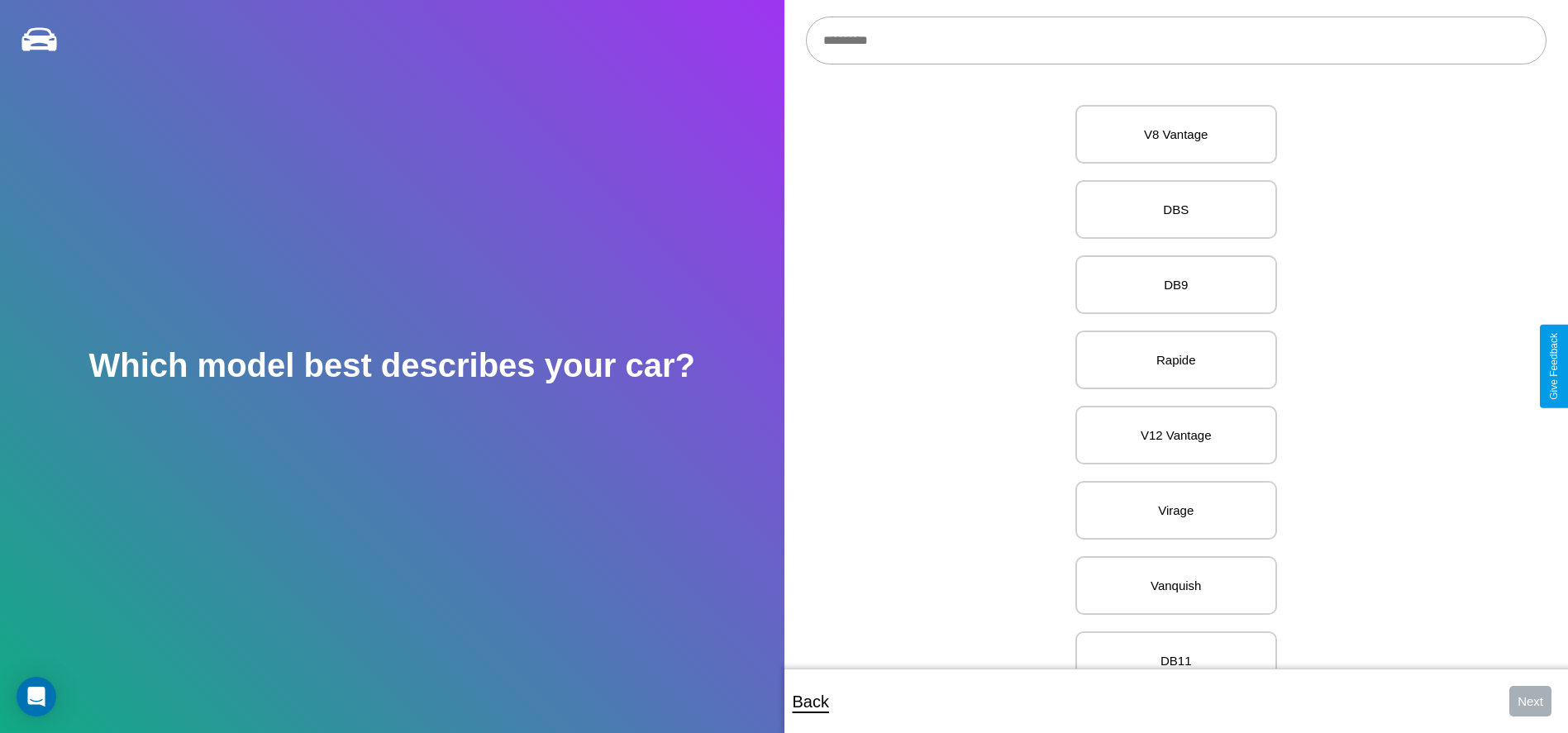
click at [1175, 41] on input "text" at bounding box center [1176, 41] width 741 height 48
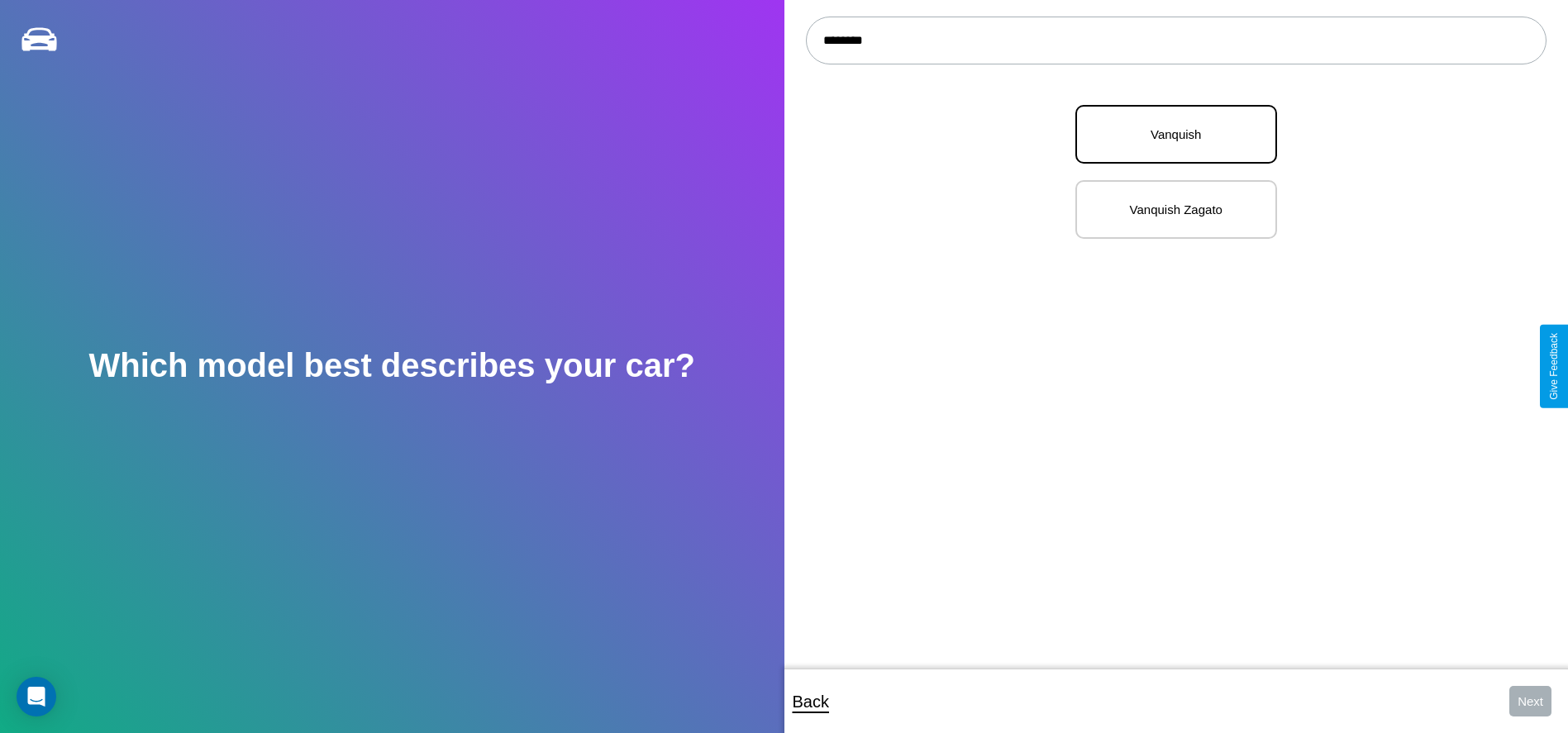
type input "********"
click at [1170, 135] on p "Vanquish" at bounding box center [1176, 134] width 165 height 22
click at [1530, 701] on button "Next" at bounding box center [1530, 701] width 42 height 31
select select "*****"
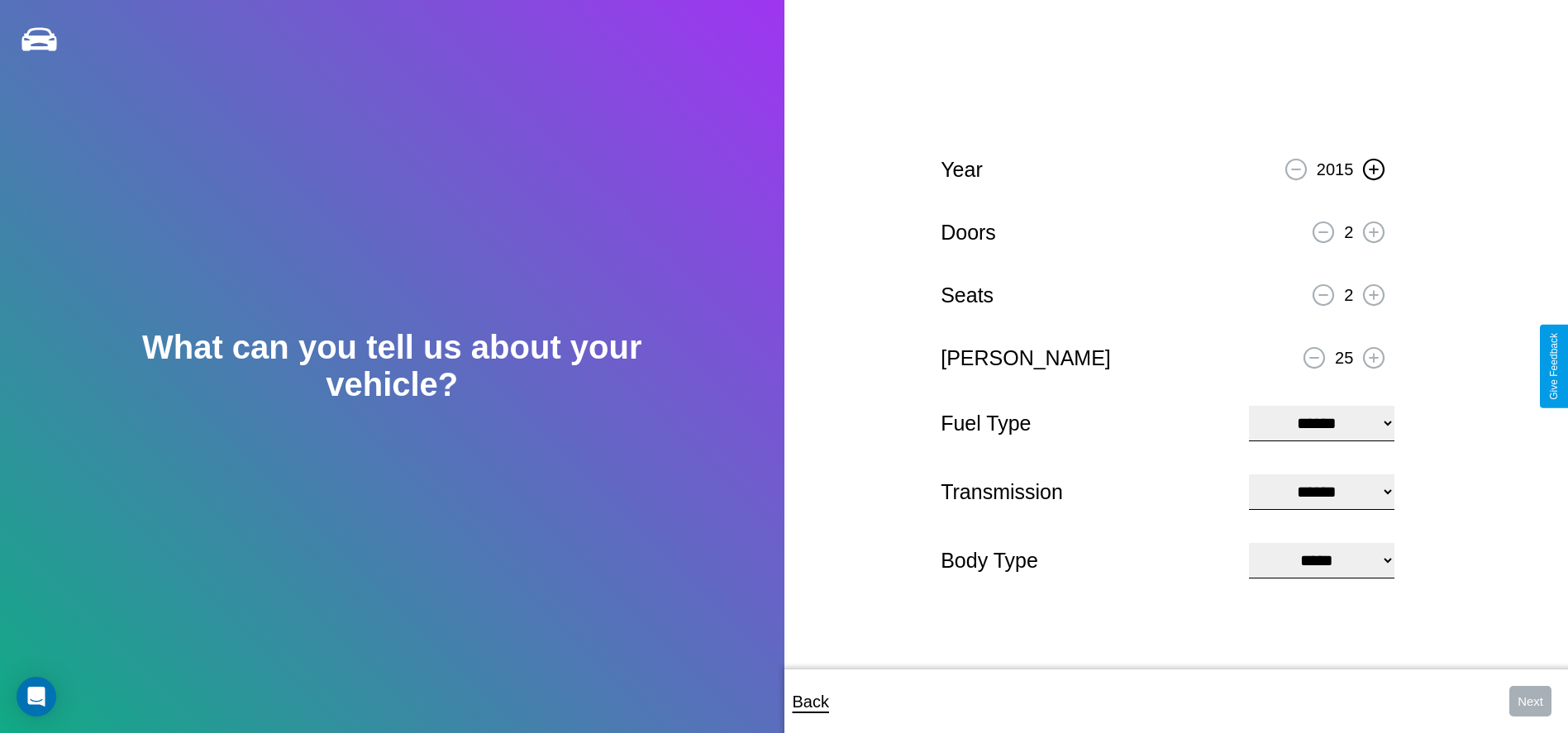
click at [1374, 167] on icon at bounding box center [1374, 168] width 9 height 9
click at [1374, 230] on icon at bounding box center [1374, 231] width 9 height 9
click at [1374, 293] on icon at bounding box center [1374, 294] width 9 height 9
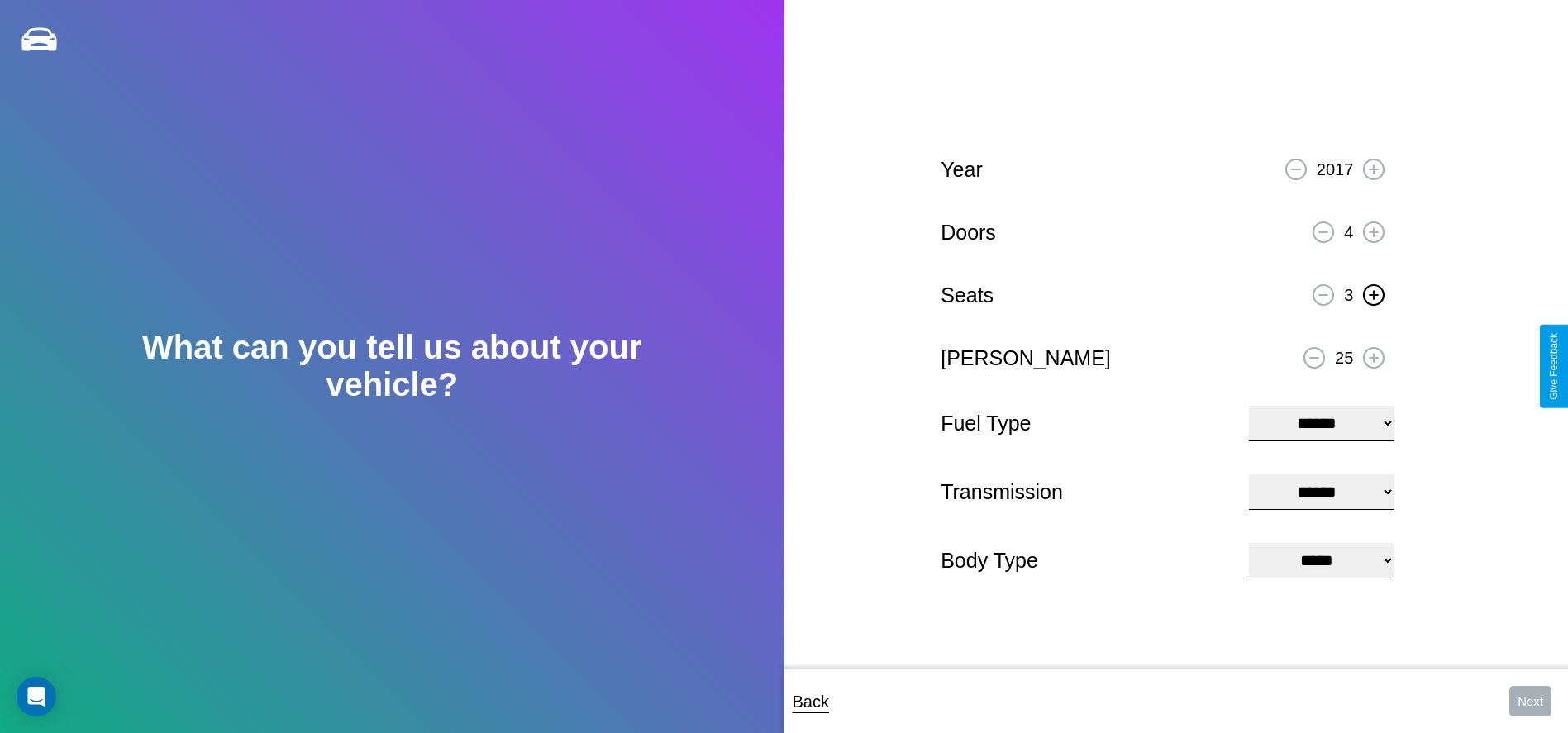
click at [1374, 293] on icon at bounding box center [1374, 294] width 9 height 9
click at [1374, 355] on icon at bounding box center [1374, 357] width 9 height 9
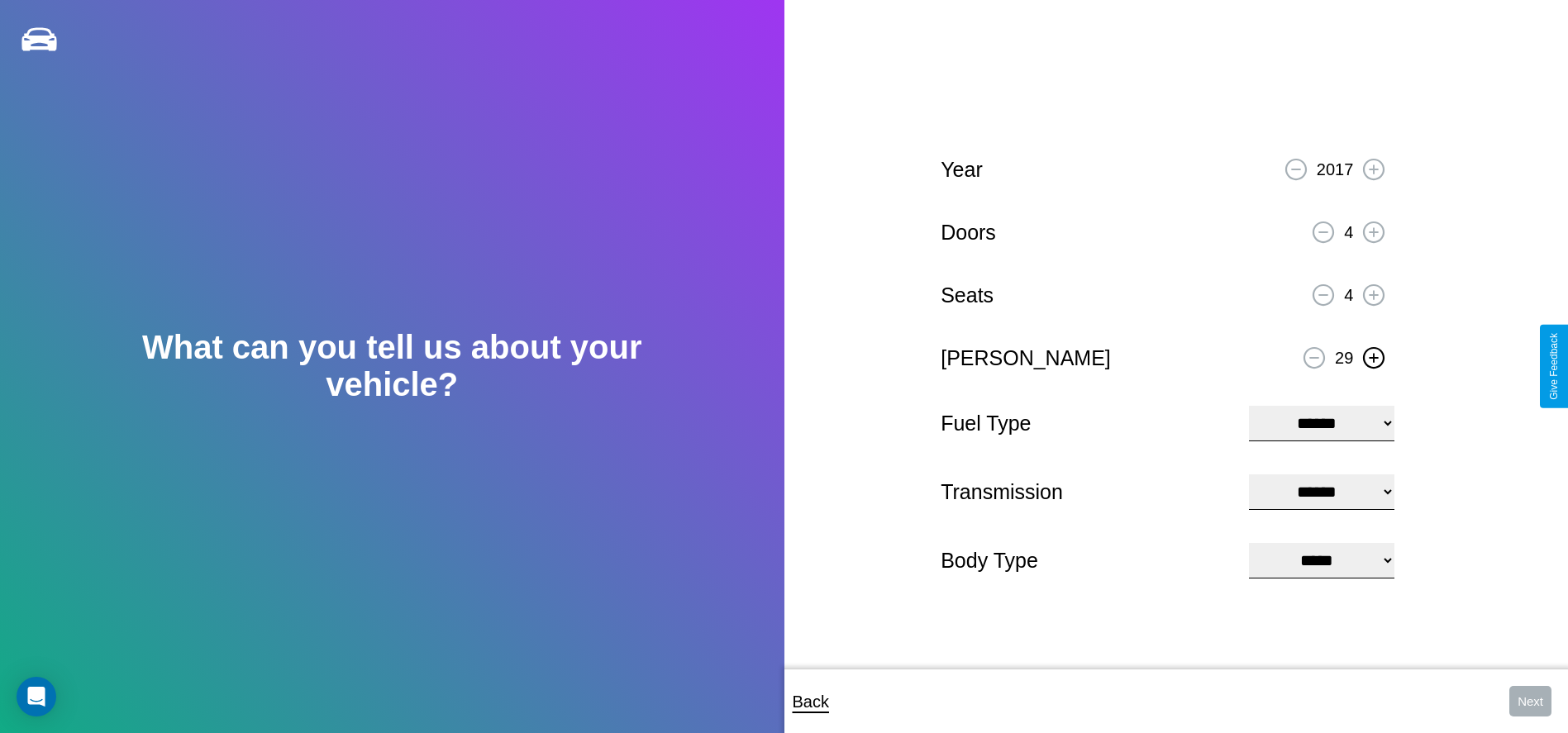
click at [1374, 355] on icon at bounding box center [1374, 357] width 9 height 9
click at [1322, 422] on select "**********" at bounding box center [1321, 424] width 145 height 36
select select "***"
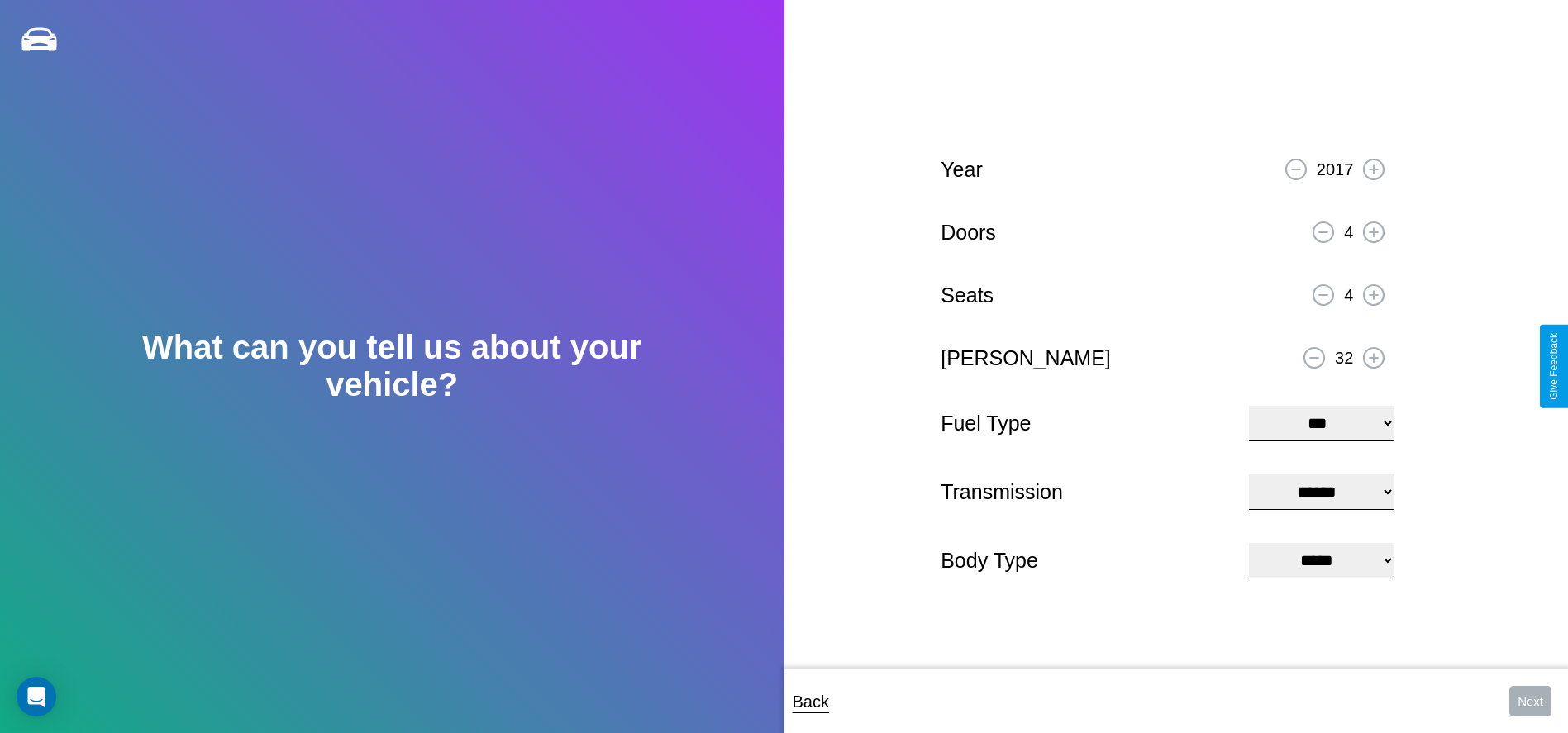
click at [1322, 492] on select "****** ********* ******" at bounding box center [1321, 492] width 145 height 36
select select "******"
click at [1322, 562] on select "**********" at bounding box center [1321, 561] width 145 height 36
select select "*****"
click at [1530, 701] on button "Next" at bounding box center [1530, 701] width 42 height 31
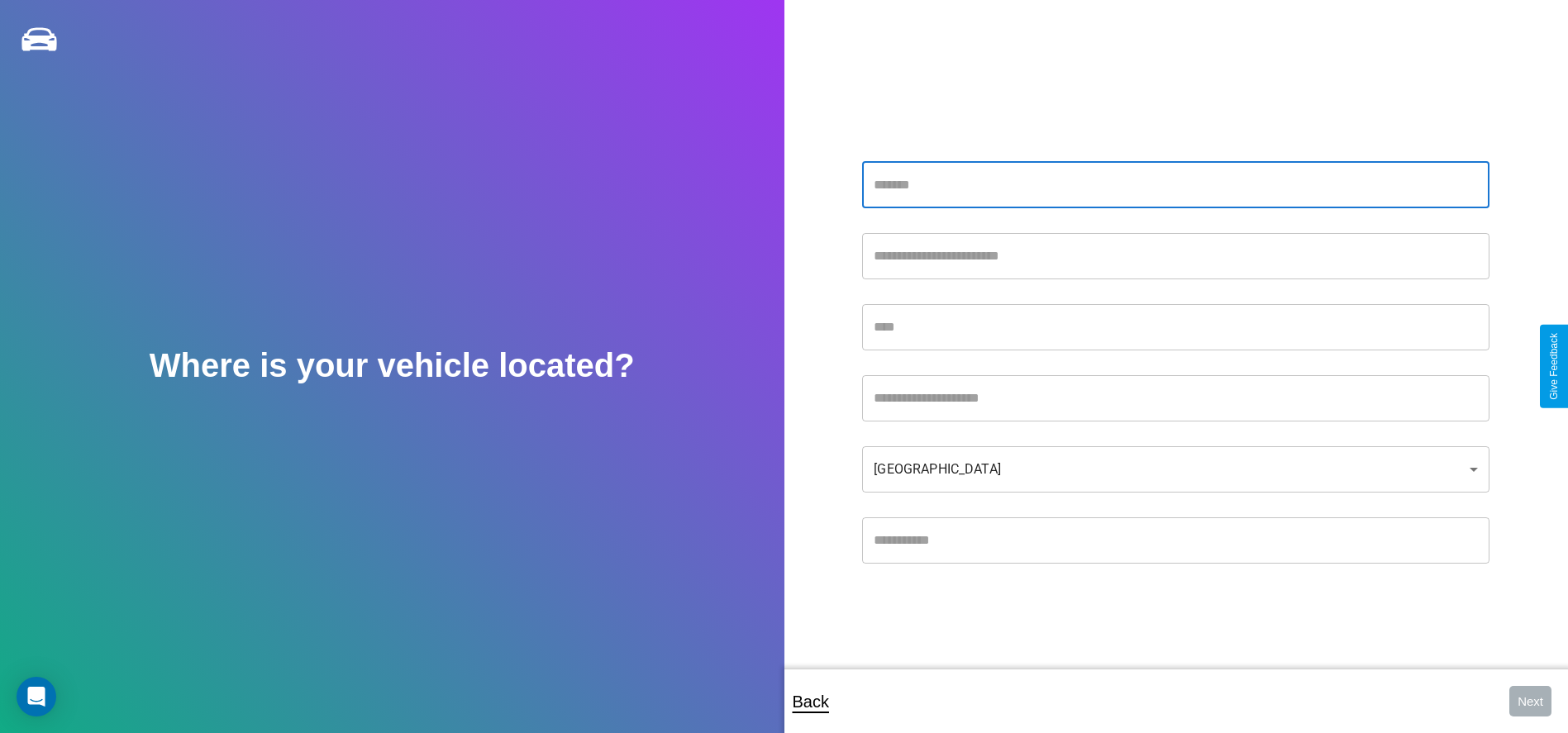
click at [1175, 184] on input "text" at bounding box center [1175, 185] width 627 height 46
type input "**********"
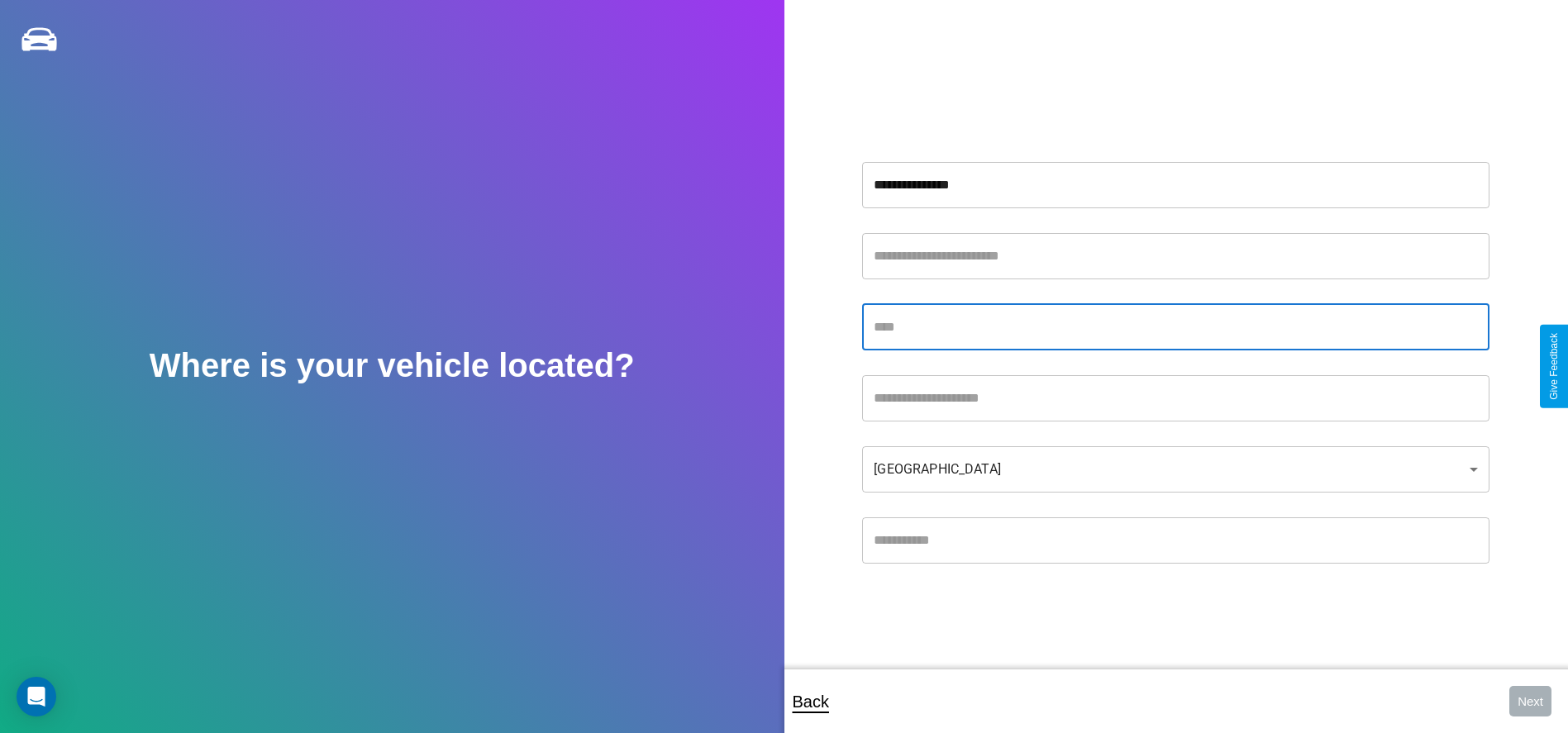
click at [1175, 326] on input "text" at bounding box center [1175, 327] width 627 height 46
type input "*******"
click at [1175, 398] on input "text" at bounding box center [1175, 398] width 627 height 46
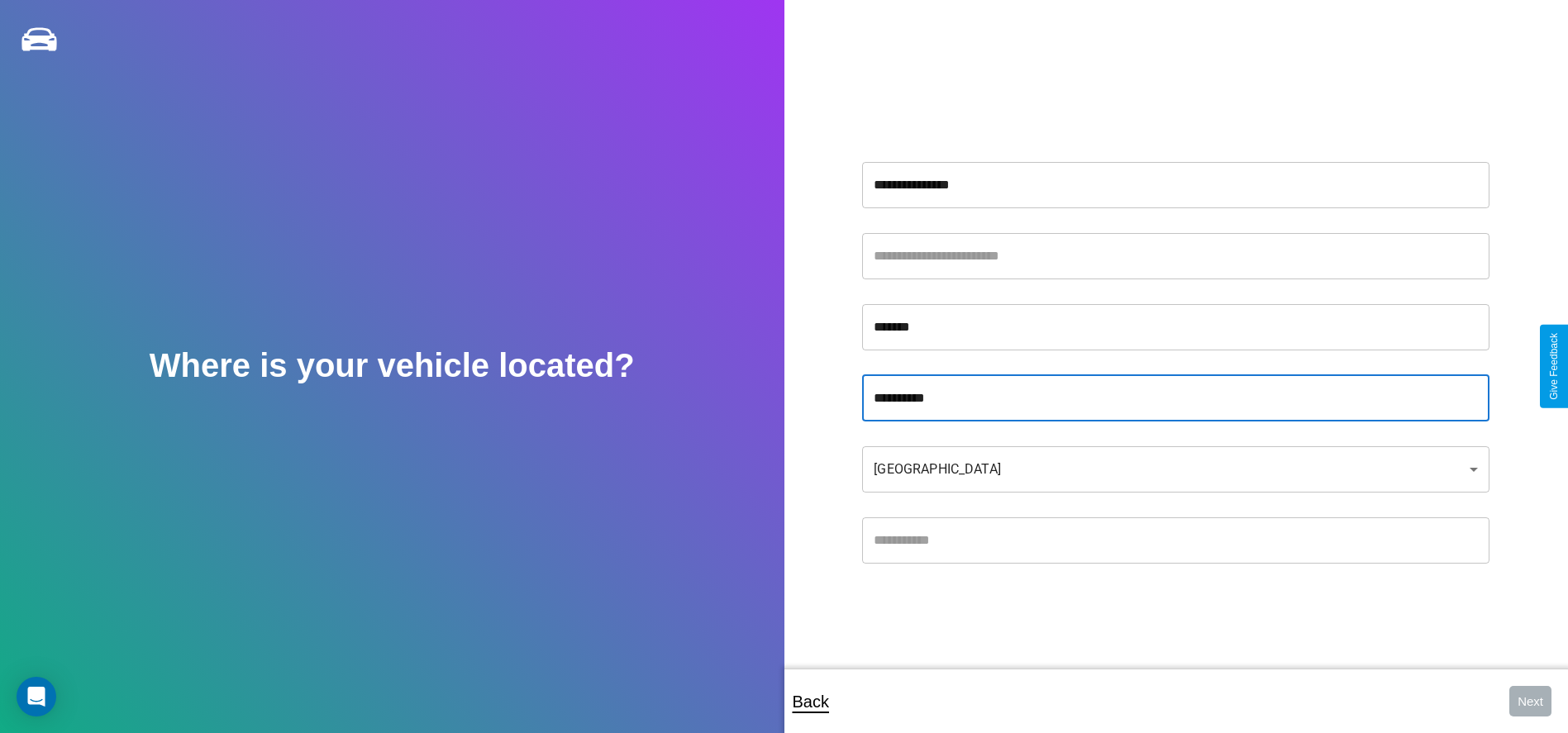
type input "**********"
click at [1175, 540] on input "text" at bounding box center [1175, 540] width 627 height 46
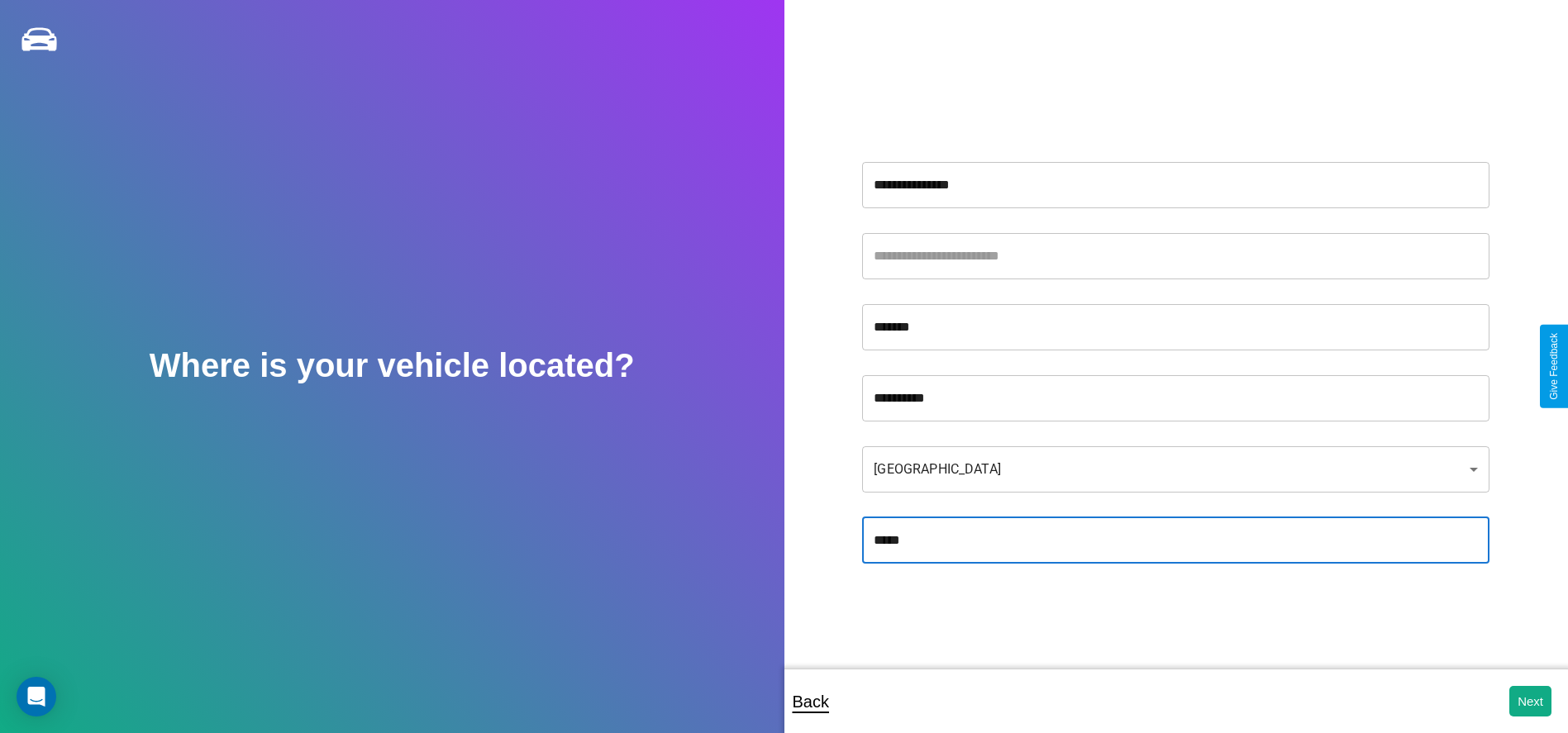
type input "*****"
click at [1175, 469] on body "**********" at bounding box center [784, 377] width 1568 height 755
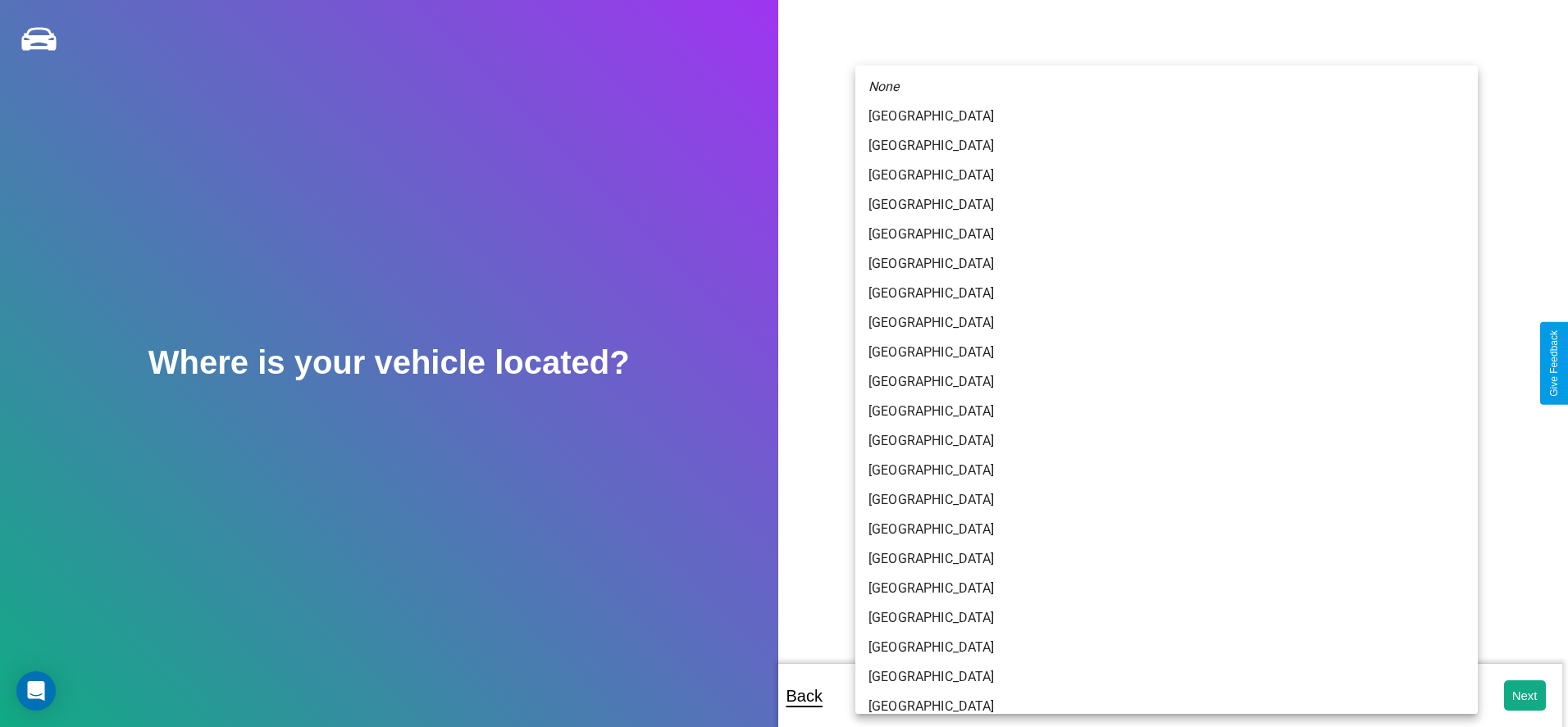
scroll to position [44, 0]
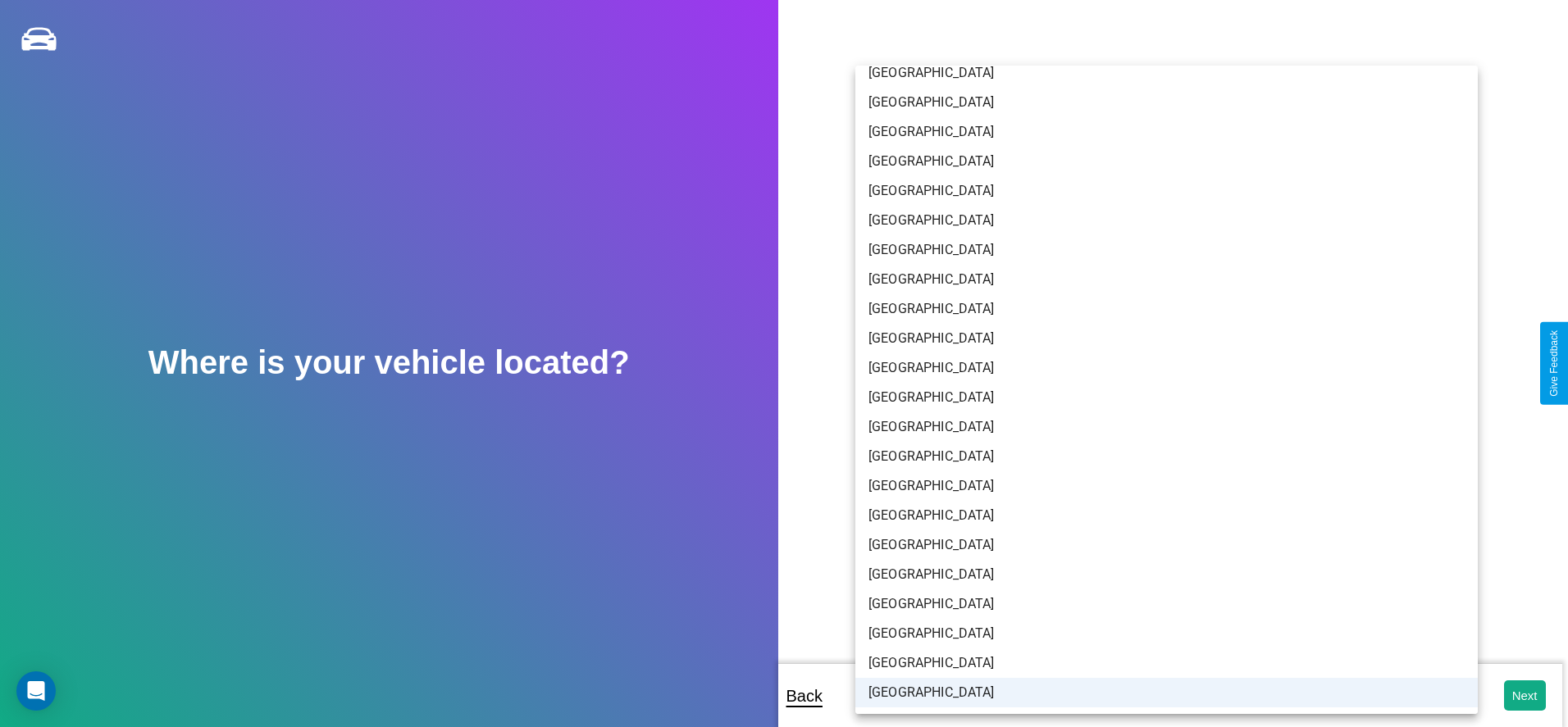
click at [1161, 692] on li "[GEOGRAPHIC_DATA]" at bounding box center [1166, 693] width 622 height 30
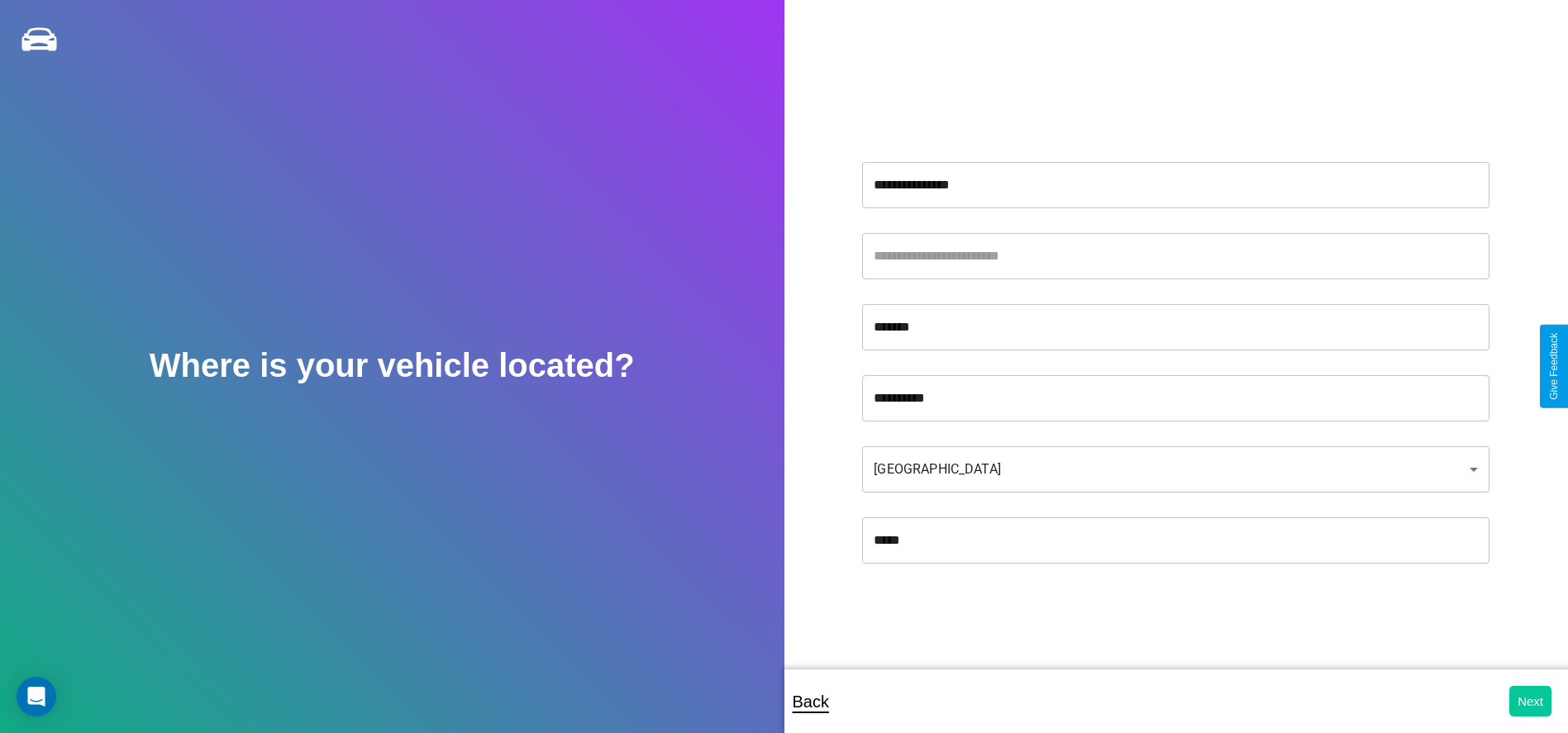
click at [1530, 701] on button "Next" at bounding box center [1530, 701] width 42 height 31
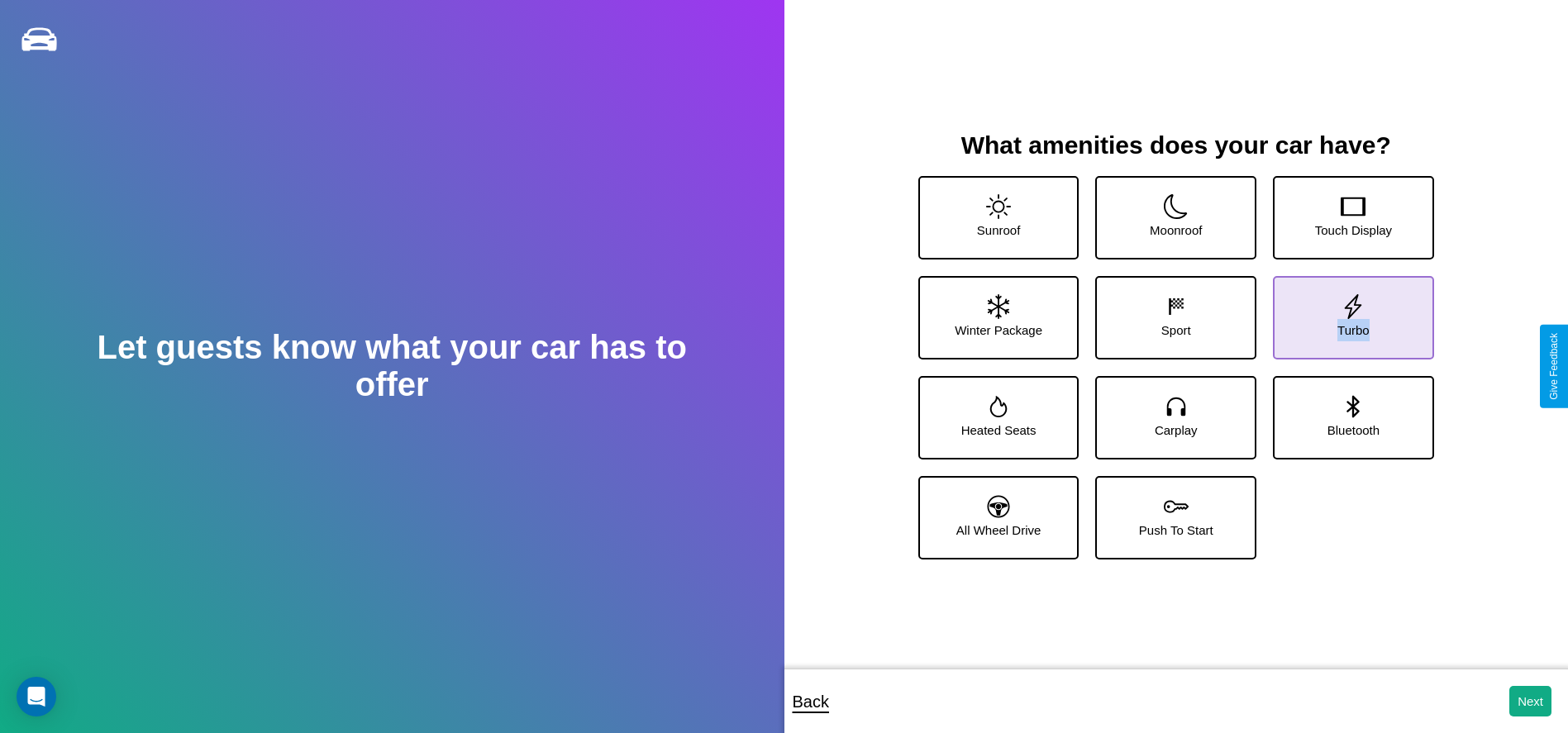
click at [1342, 312] on icon at bounding box center [1353, 306] width 25 height 25
click at [1170, 312] on icon at bounding box center [1176, 306] width 25 height 25
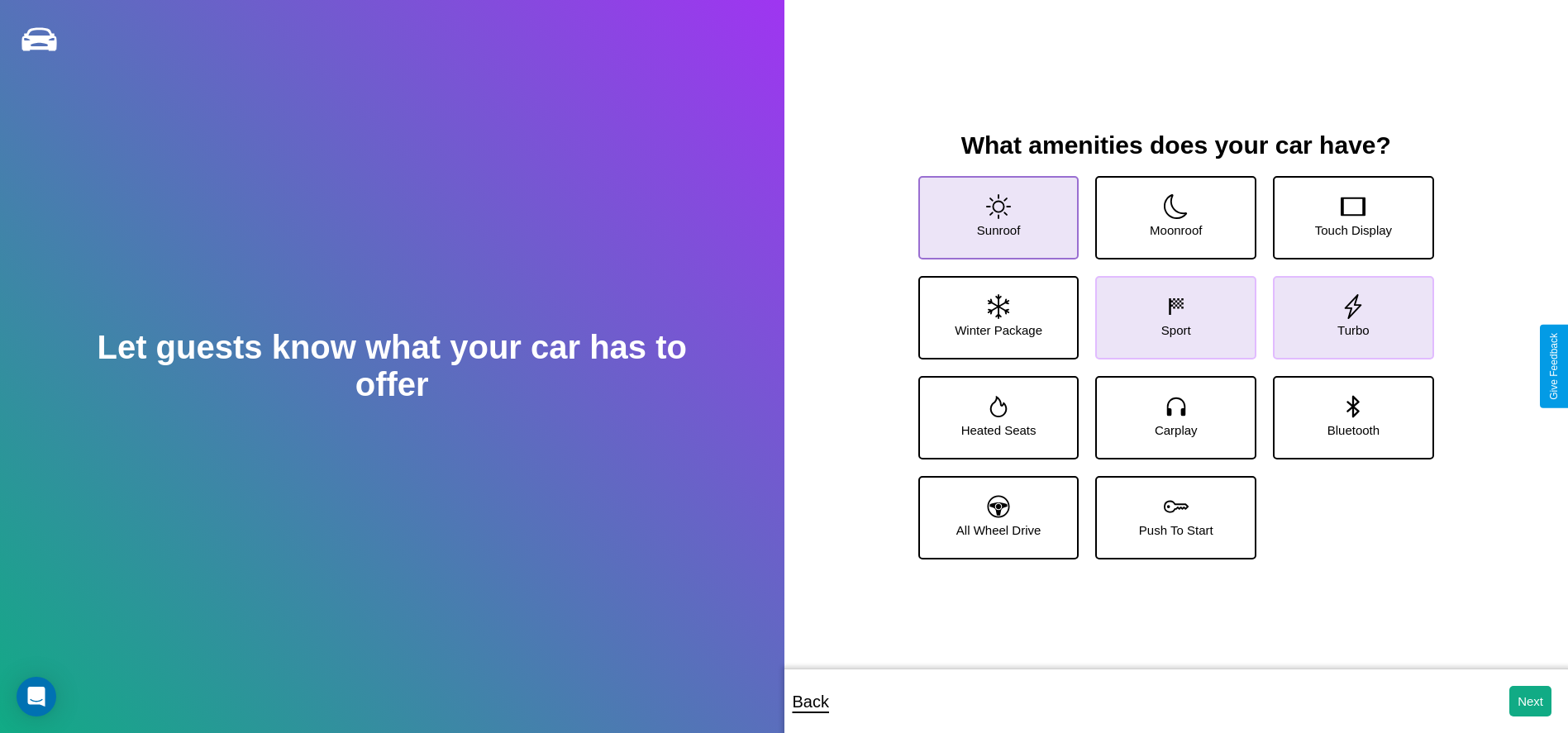
click at [996, 212] on icon at bounding box center [998, 206] width 25 height 25
click at [996, 512] on icon at bounding box center [999, 507] width 22 height 22
click at [1170, 312] on icon at bounding box center [1176, 306] width 25 height 25
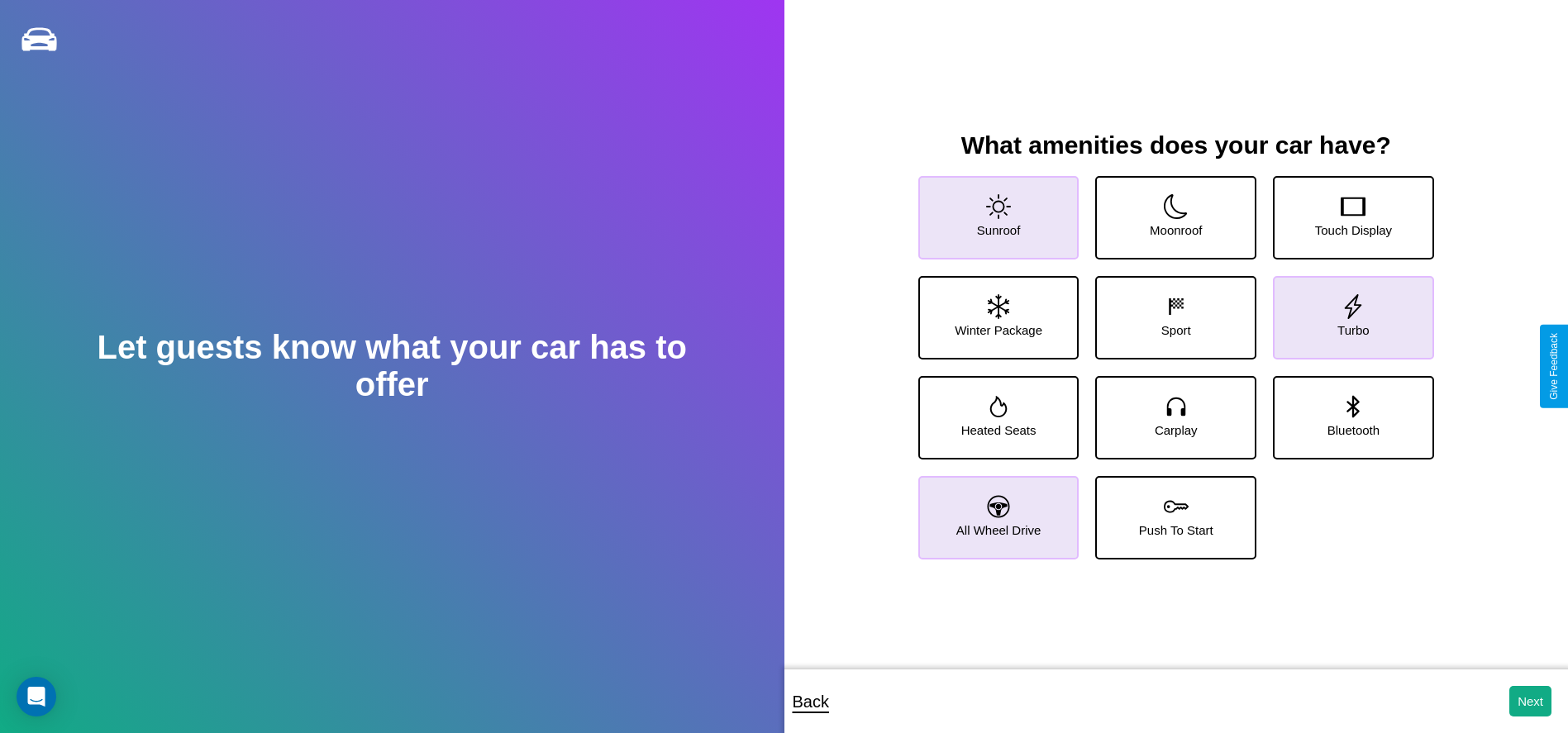
click at [996, 512] on icon at bounding box center [999, 507] width 22 height 22
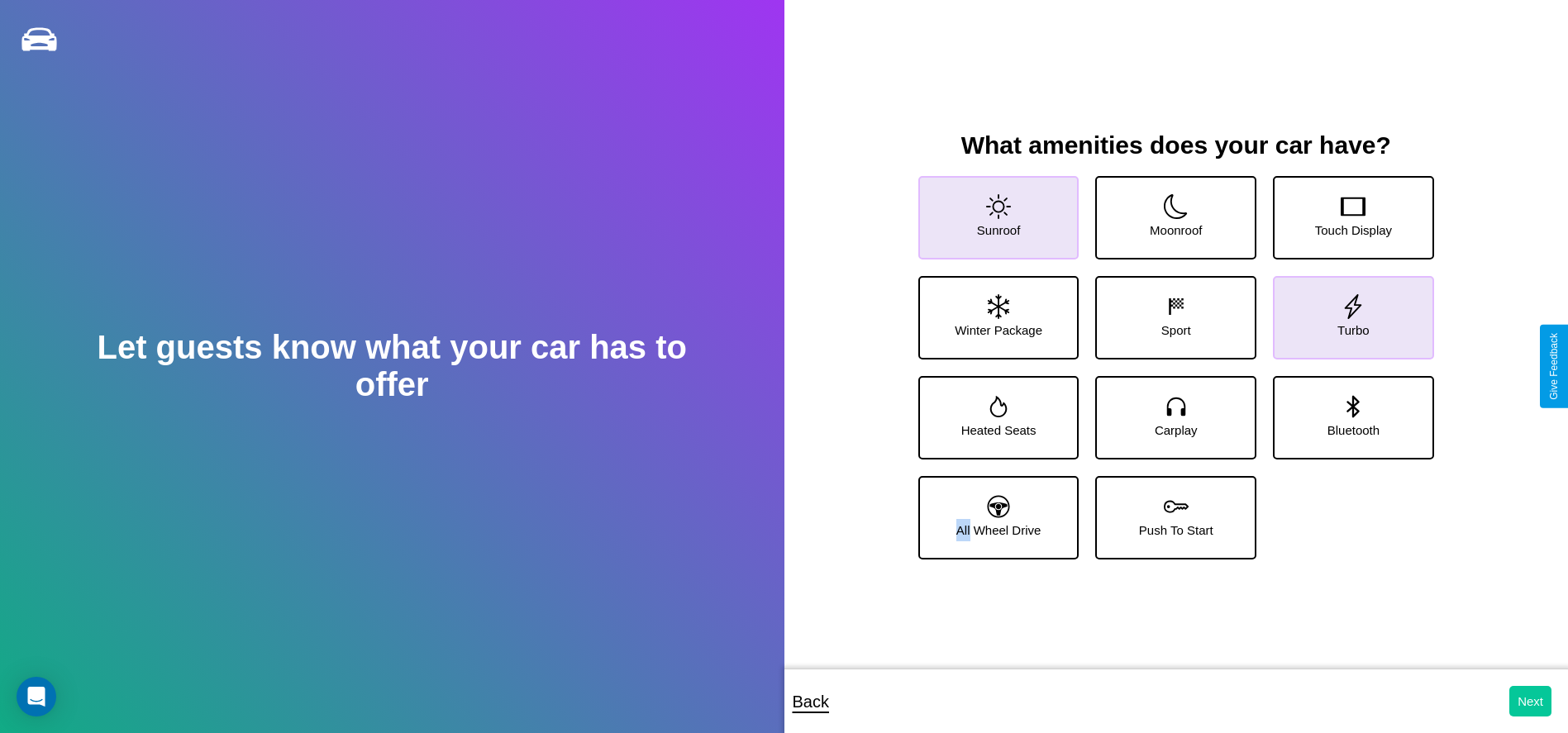
click at [1530, 701] on button "Next" at bounding box center [1530, 701] width 42 height 31
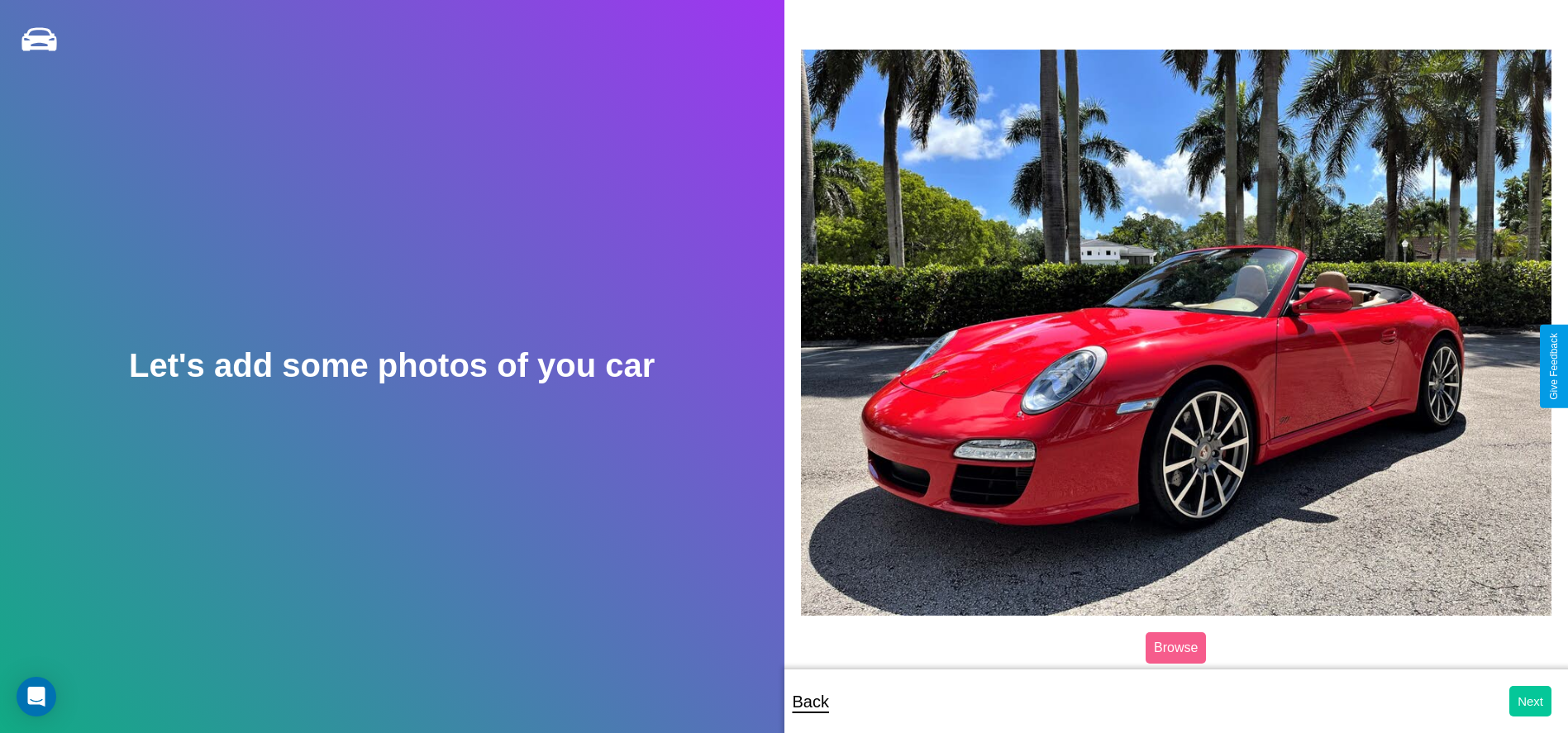
click at [1530, 701] on button "Next" at bounding box center [1530, 701] width 42 height 31
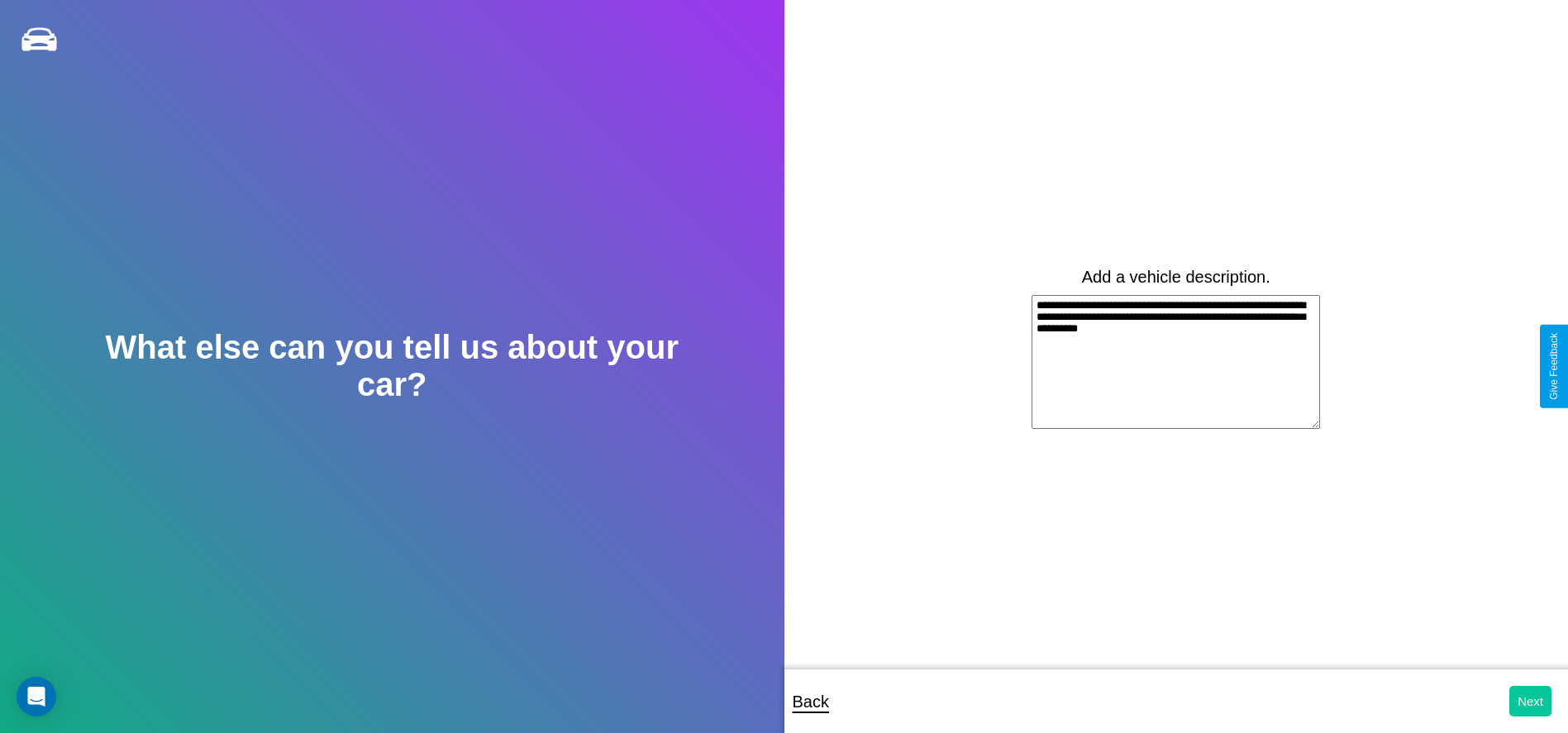
type textarea "**********"
click at [1530, 701] on button "Next" at bounding box center [1530, 701] width 42 height 31
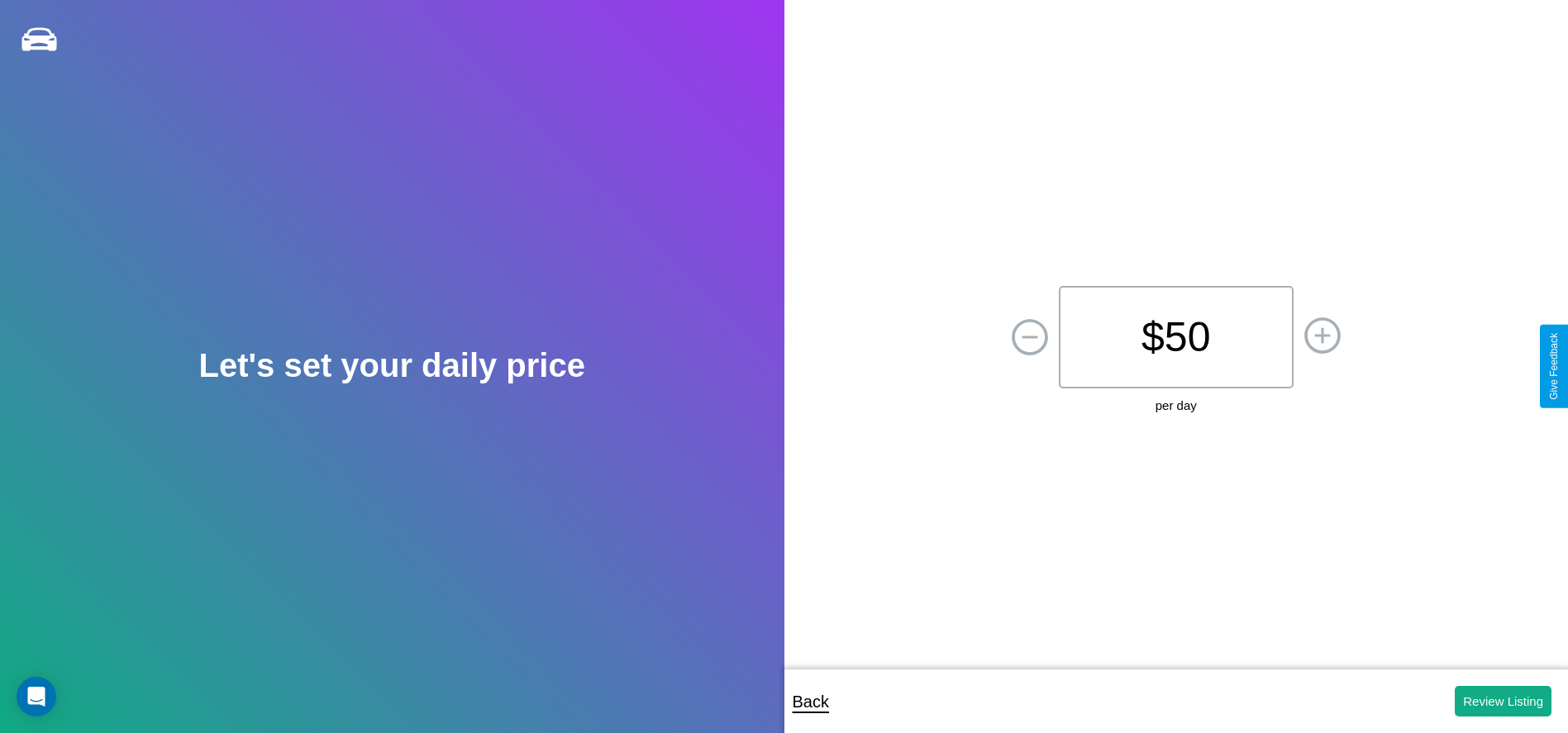
click at [1175, 336] on p "$ 50" at bounding box center [1176, 337] width 235 height 102
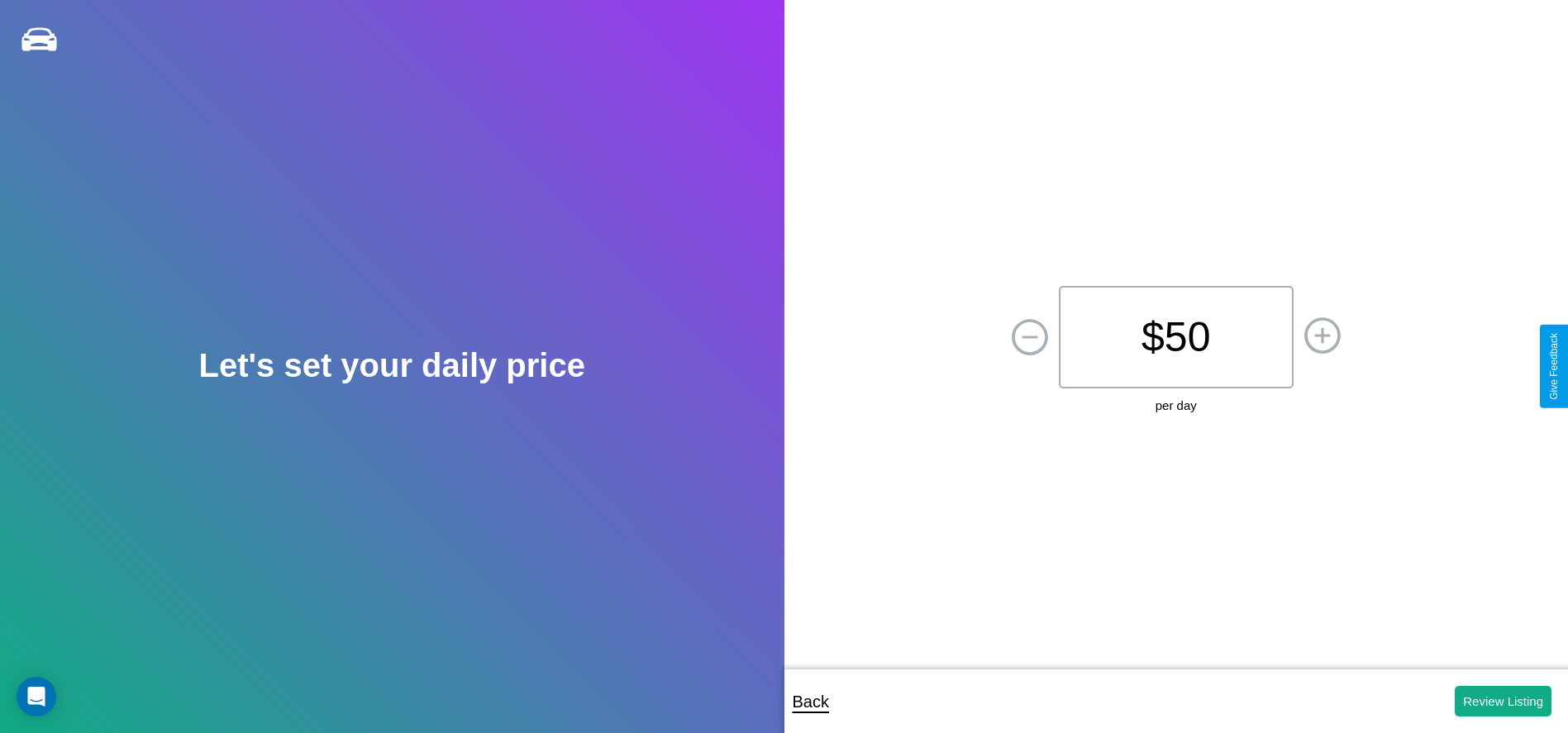
click at [1175, 336] on p "$ 50" at bounding box center [1176, 337] width 235 height 102
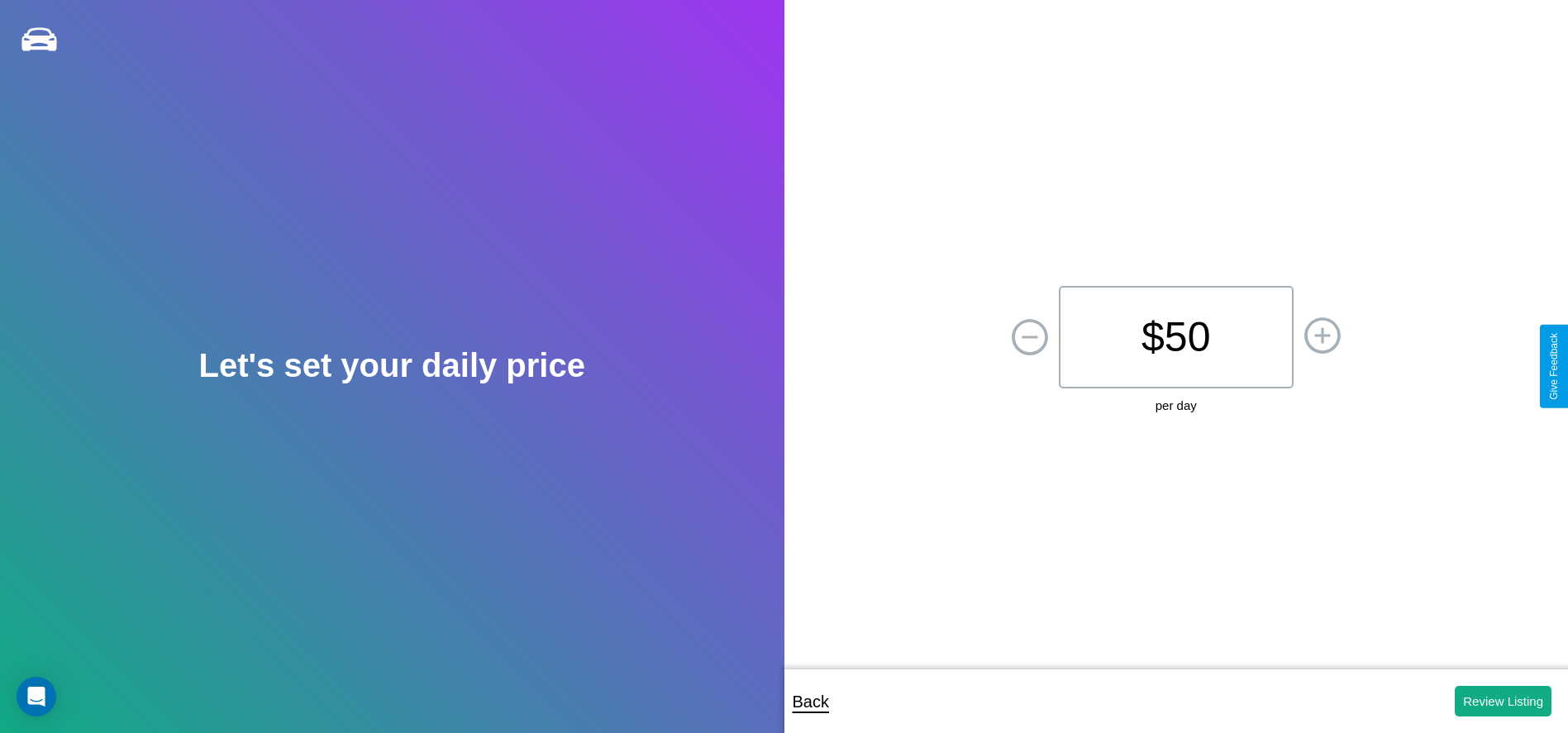
click at [1175, 336] on p "$ 50" at bounding box center [1176, 337] width 235 height 102
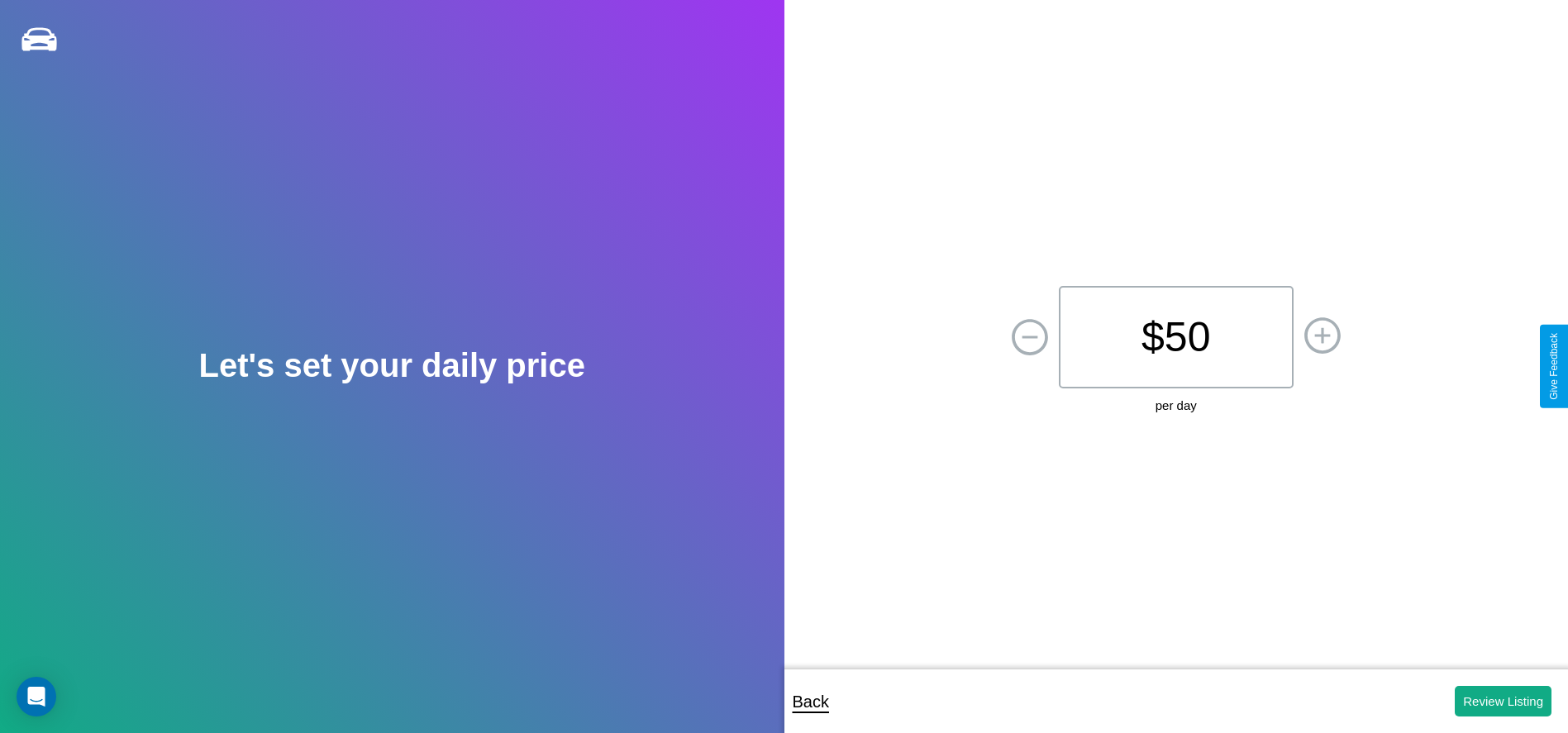
click at [1175, 336] on p "$ 50" at bounding box center [1176, 337] width 235 height 102
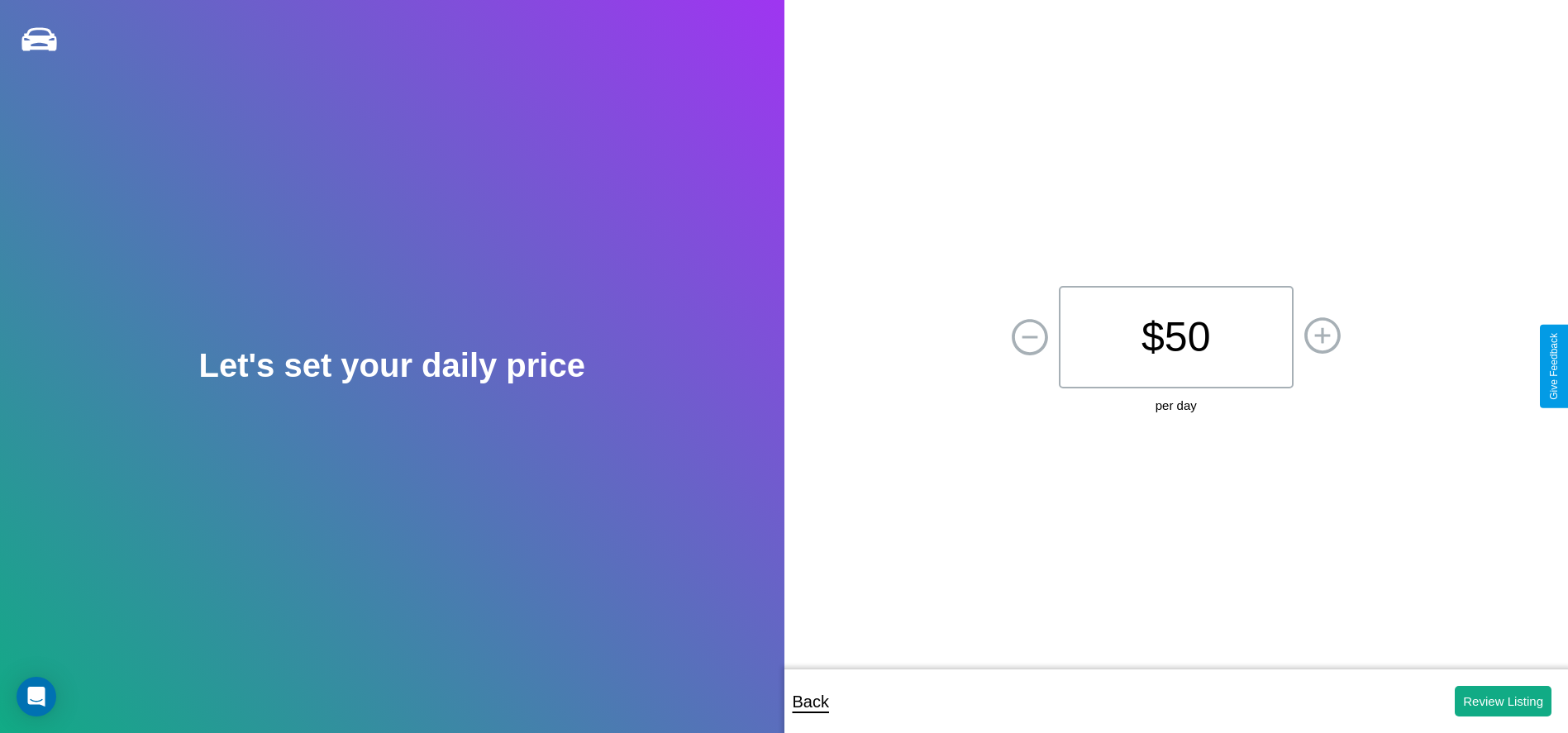
click at [1175, 336] on p "$ 50" at bounding box center [1176, 337] width 235 height 102
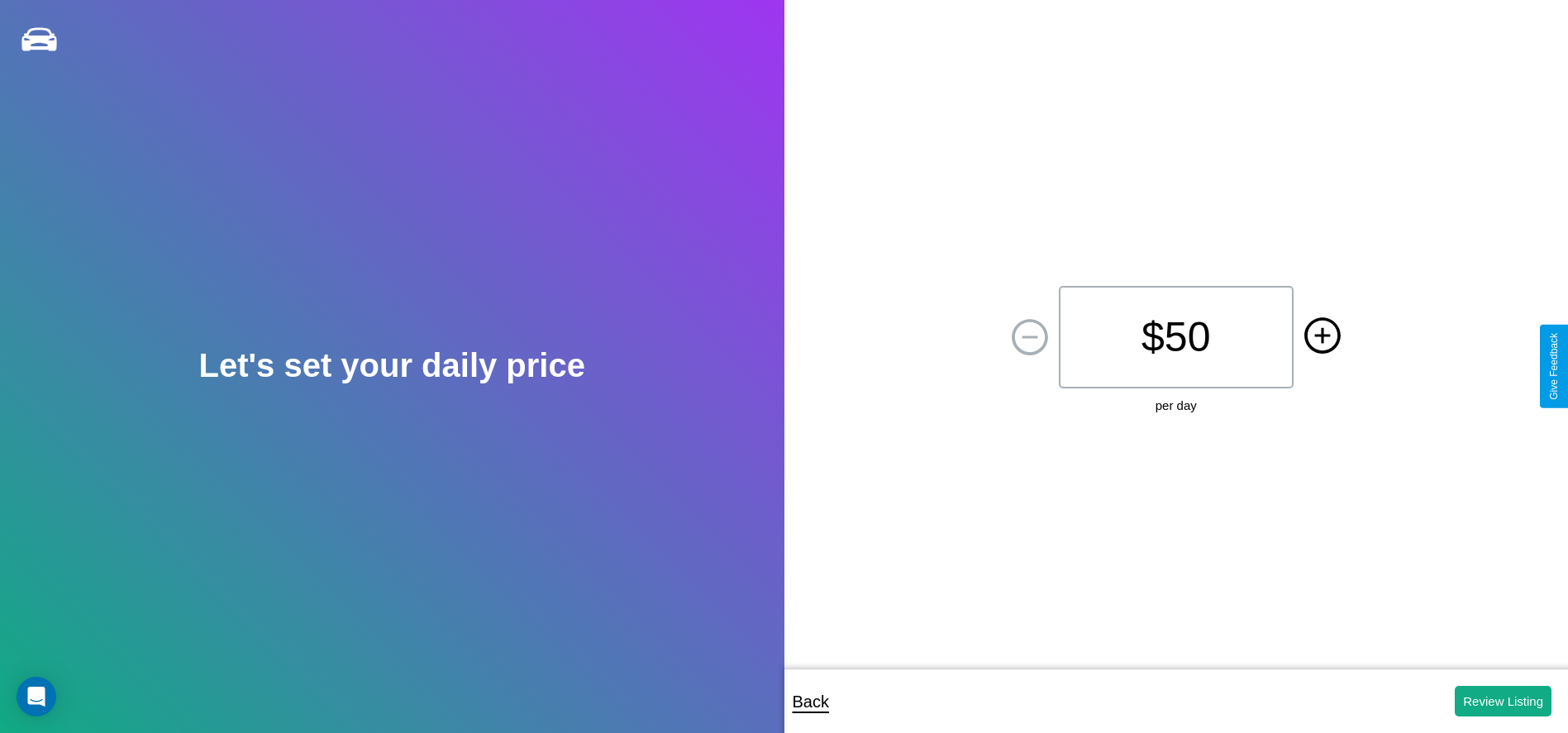
click at [1322, 336] on icon at bounding box center [1322, 336] width 16 height 16
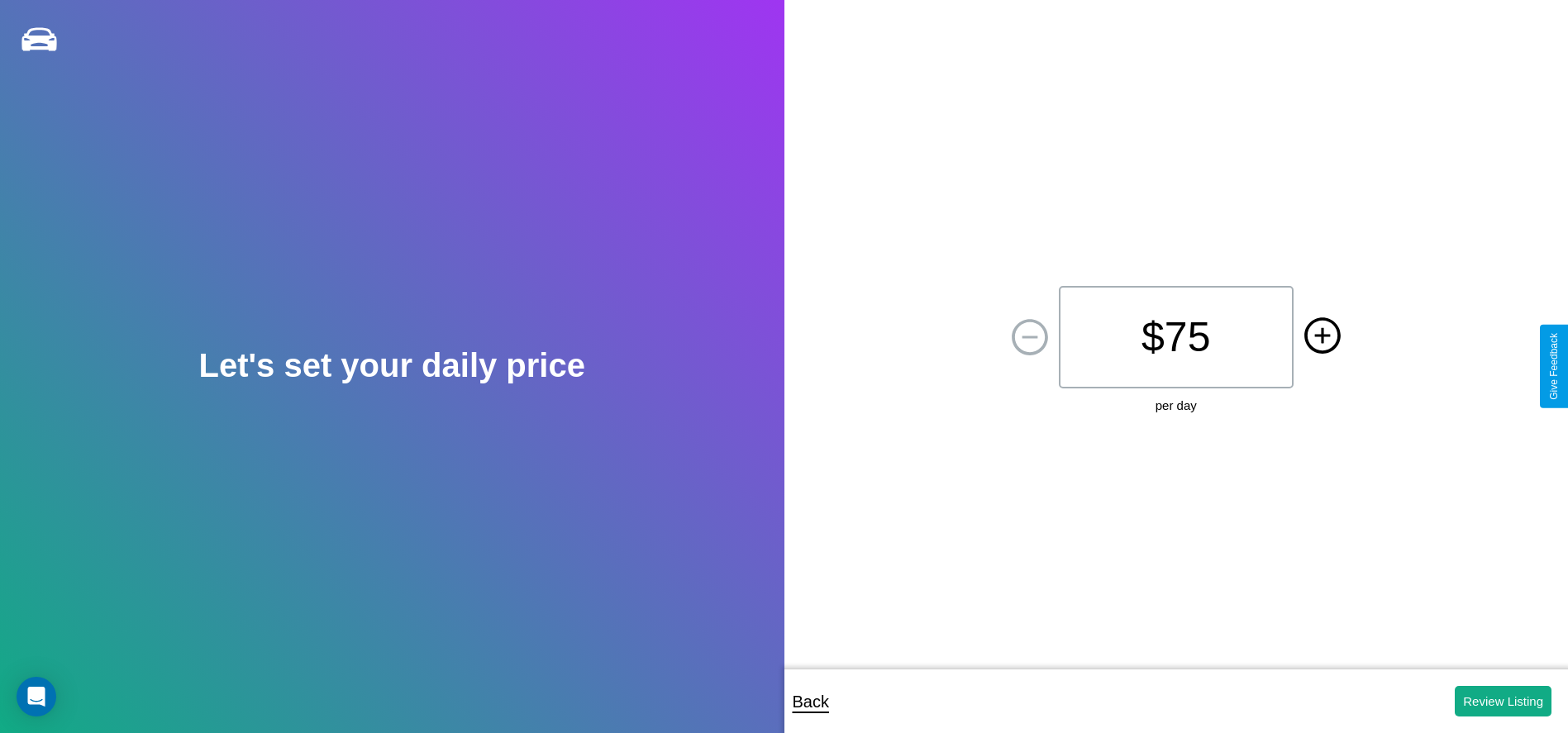
click at [1322, 336] on icon at bounding box center [1322, 336] width 16 height 16
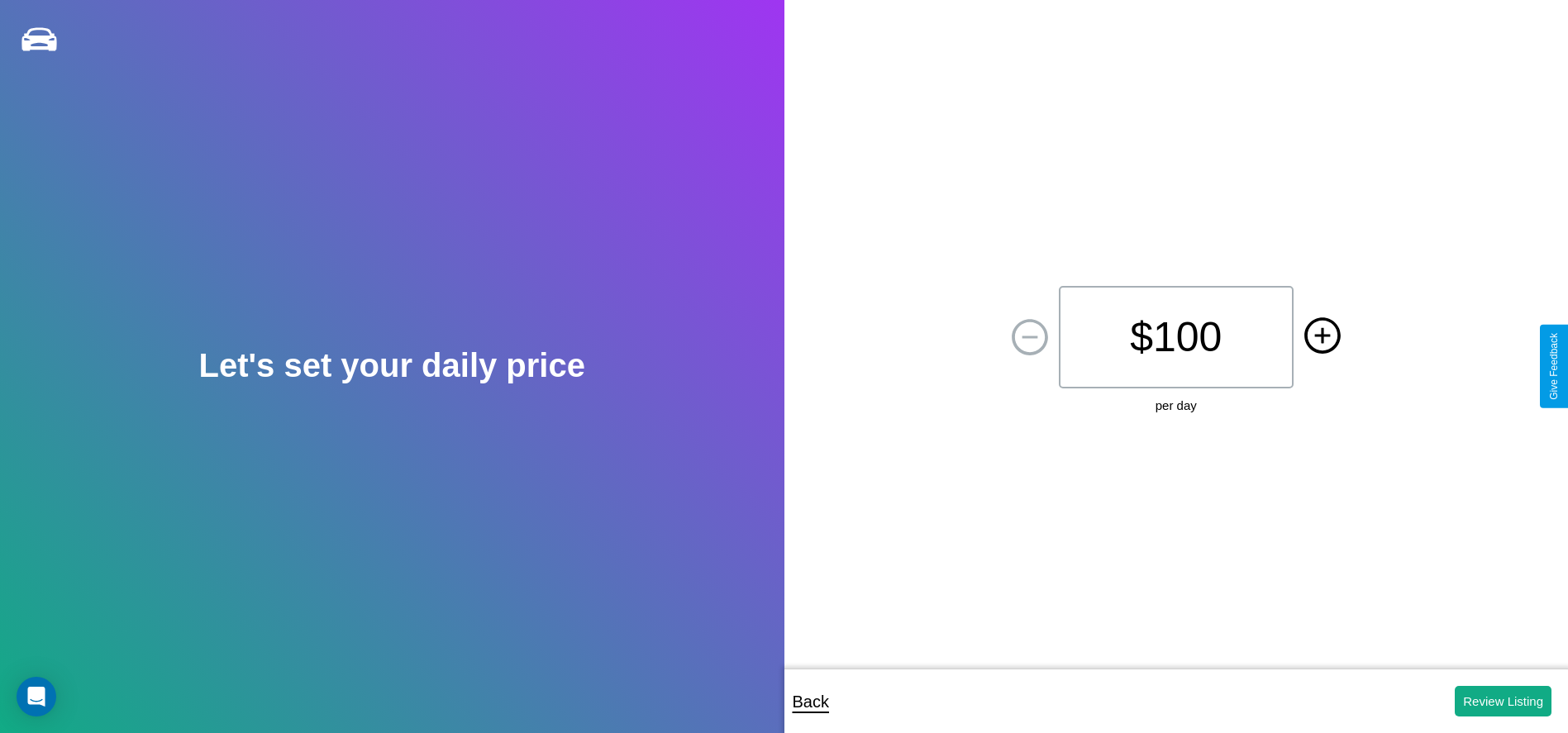
click at [1322, 336] on icon at bounding box center [1322, 336] width 16 height 16
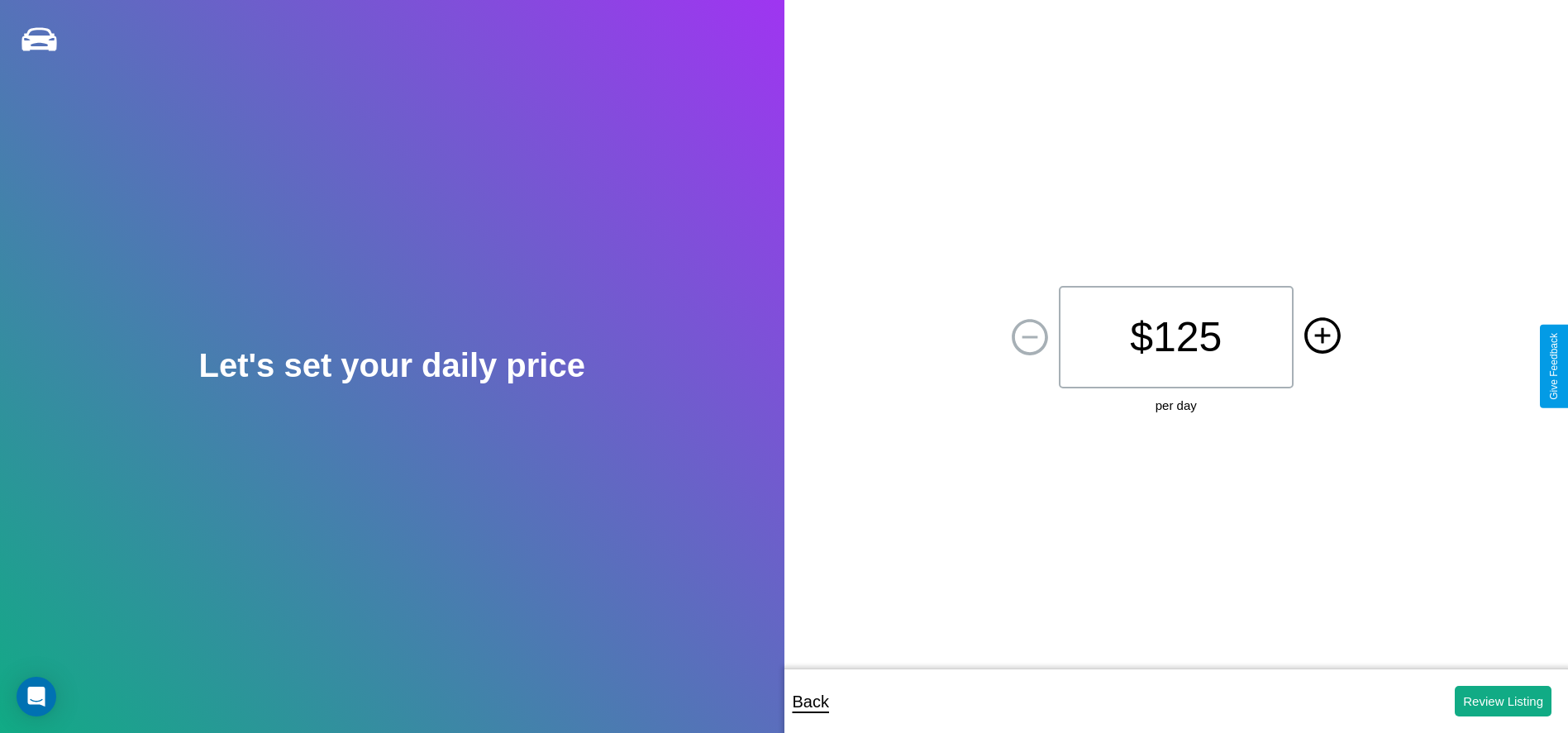
click at [1322, 336] on icon at bounding box center [1322, 336] width 16 height 16
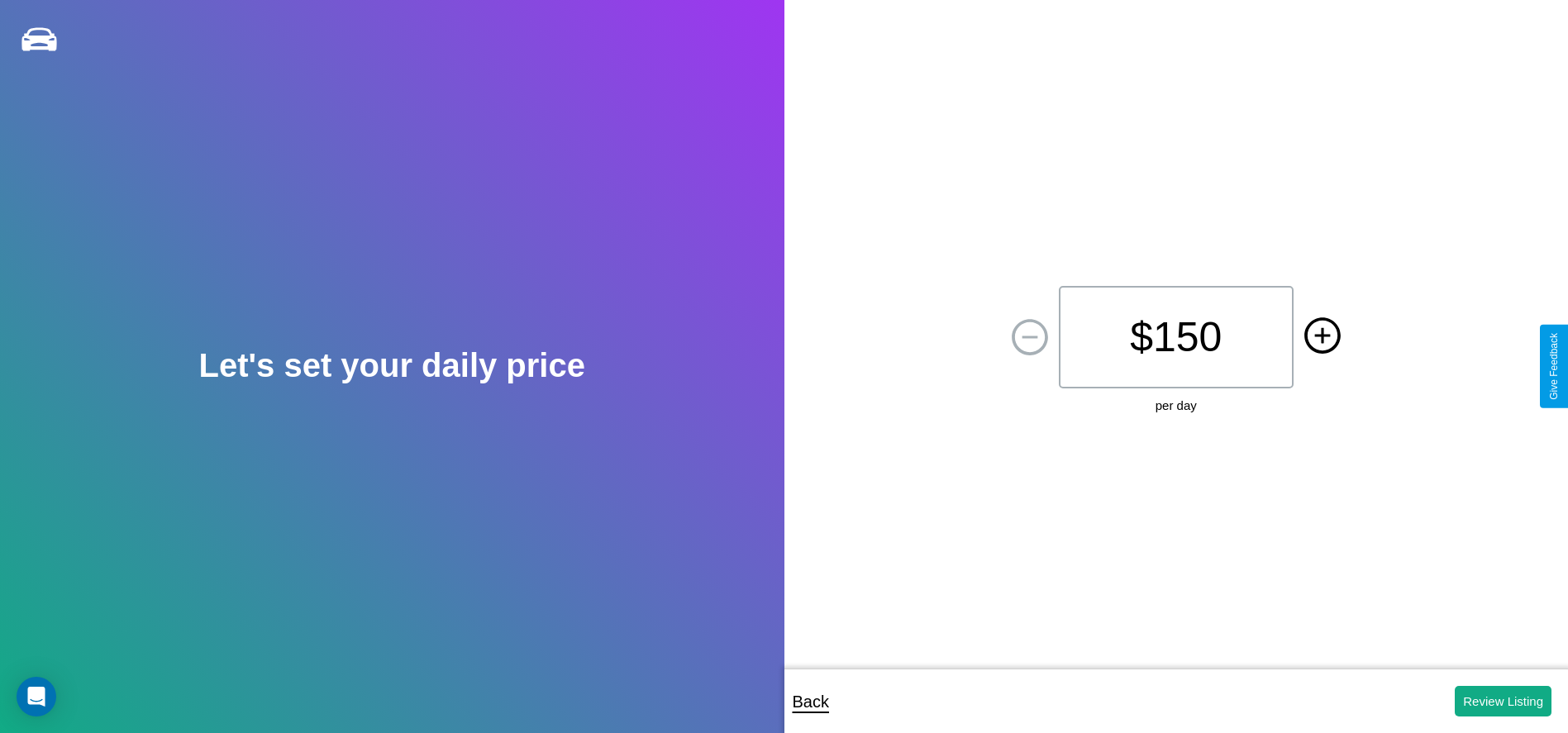
click at [1322, 336] on icon at bounding box center [1322, 336] width 16 height 16
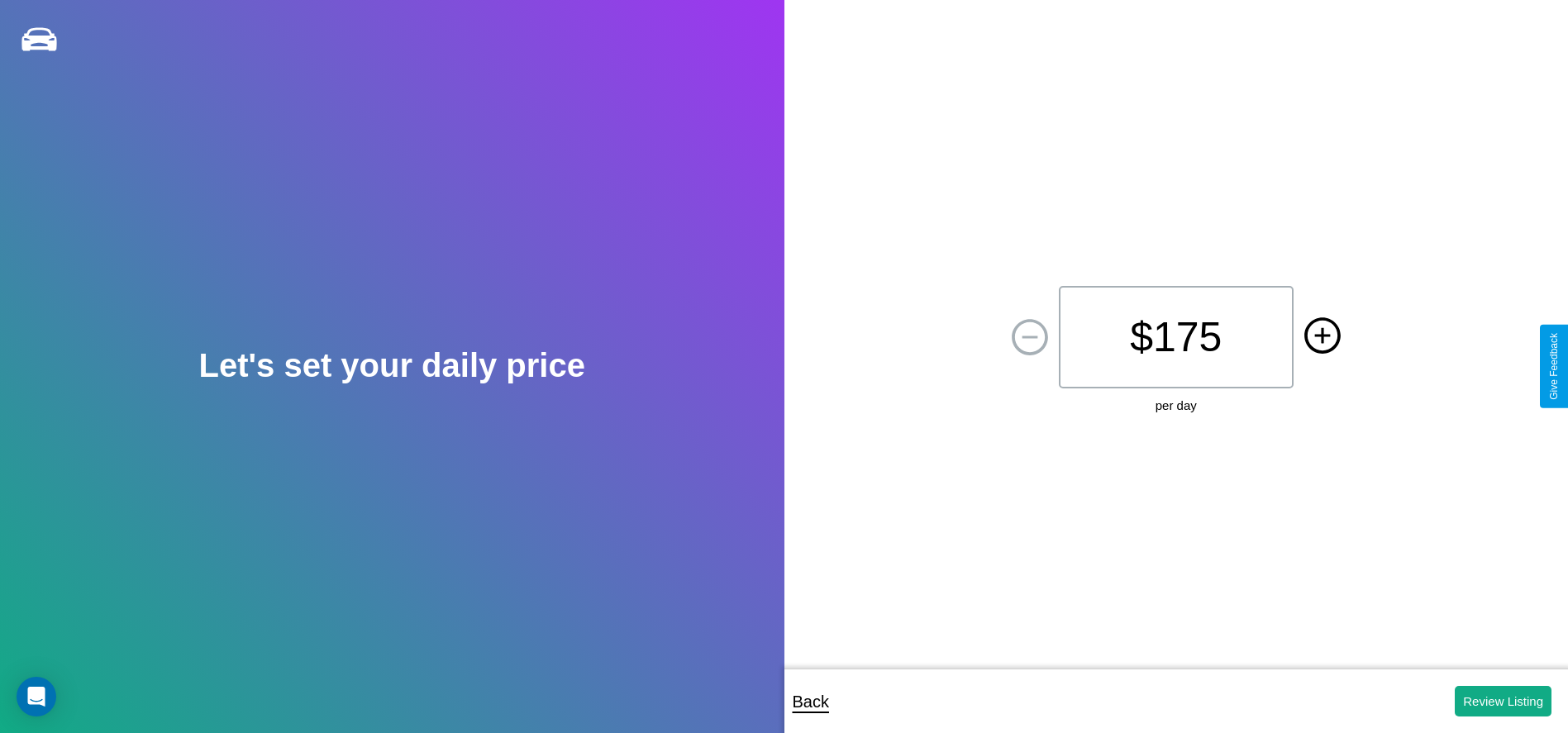
click at [1322, 336] on icon at bounding box center [1322, 336] width 16 height 16
click at [1503, 701] on button "Review Listing" at bounding box center [1503, 701] width 97 height 31
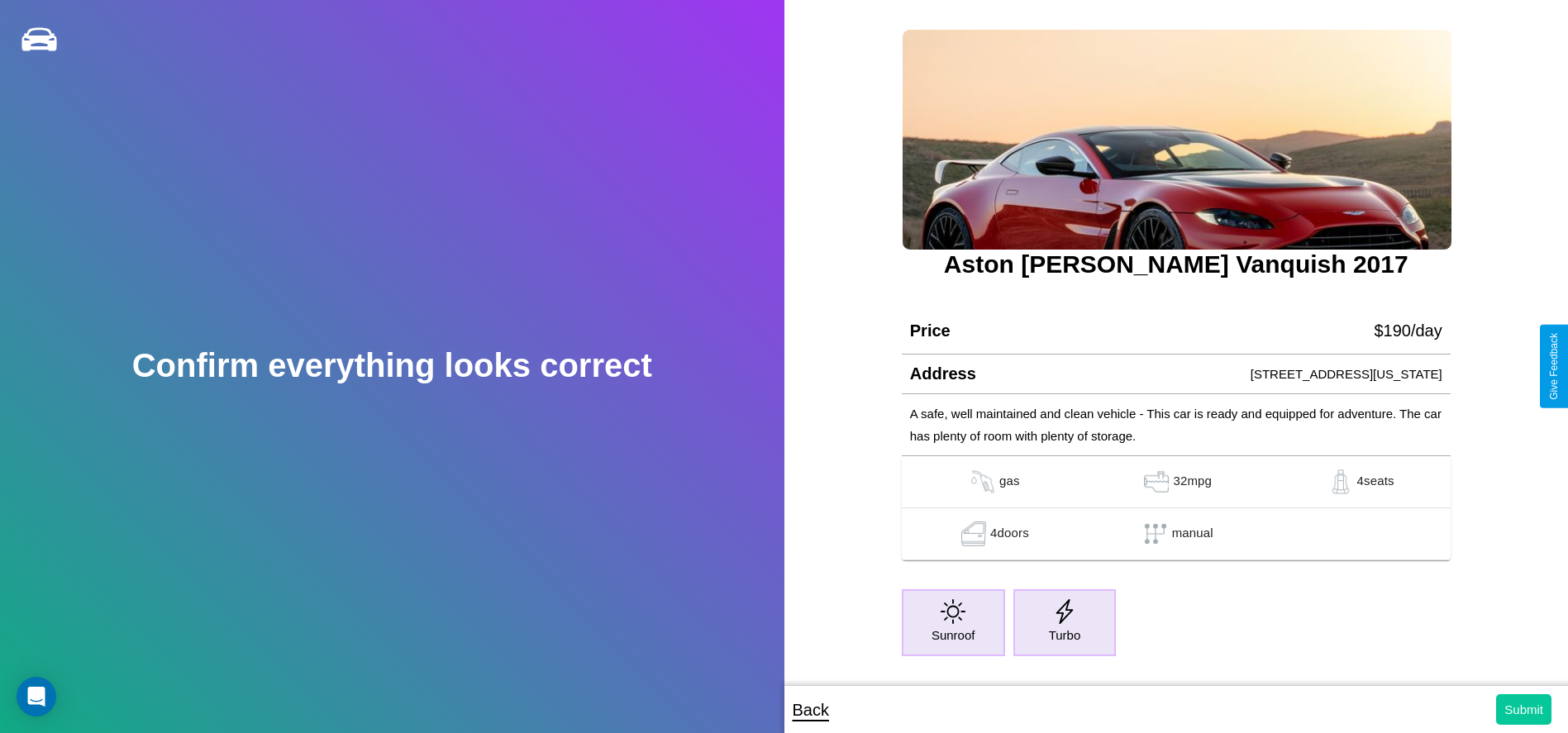
click at [1523, 709] on button "Submit" at bounding box center [1523, 709] width 55 height 31
